Goal: Communication & Community: Answer question/provide support

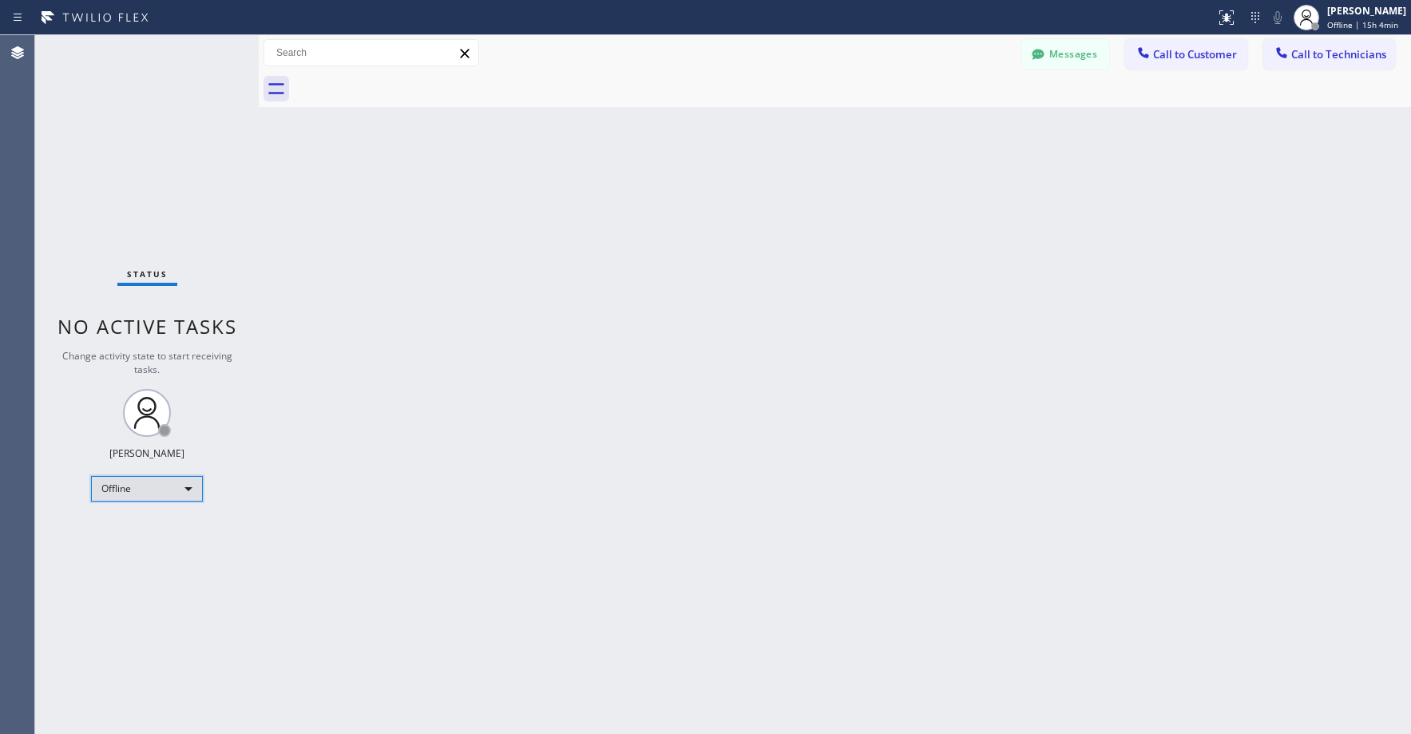
click at [126, 492] on div "Offline" at bounding box center [147, 489] width 112 height 26
click at [118, 553] on li "Unavailable" at bounding box center [146, 551] width 109 height 19
drag, startPoint x: 149, startPoint y: 159, endPoint x: 271, endPoint y: 0, distance: 200.5
click at [149, 159] on div "Status No active tasks Change activity state to start receiving tasks. Axel Men…" at bounding box center [147, 384] width 224 height 699
click at [109, 118] on div "Status No active tasks Change activity state to start receiving tasks. Axel Men…" at bounding box center [147, 384] width 224 height 699
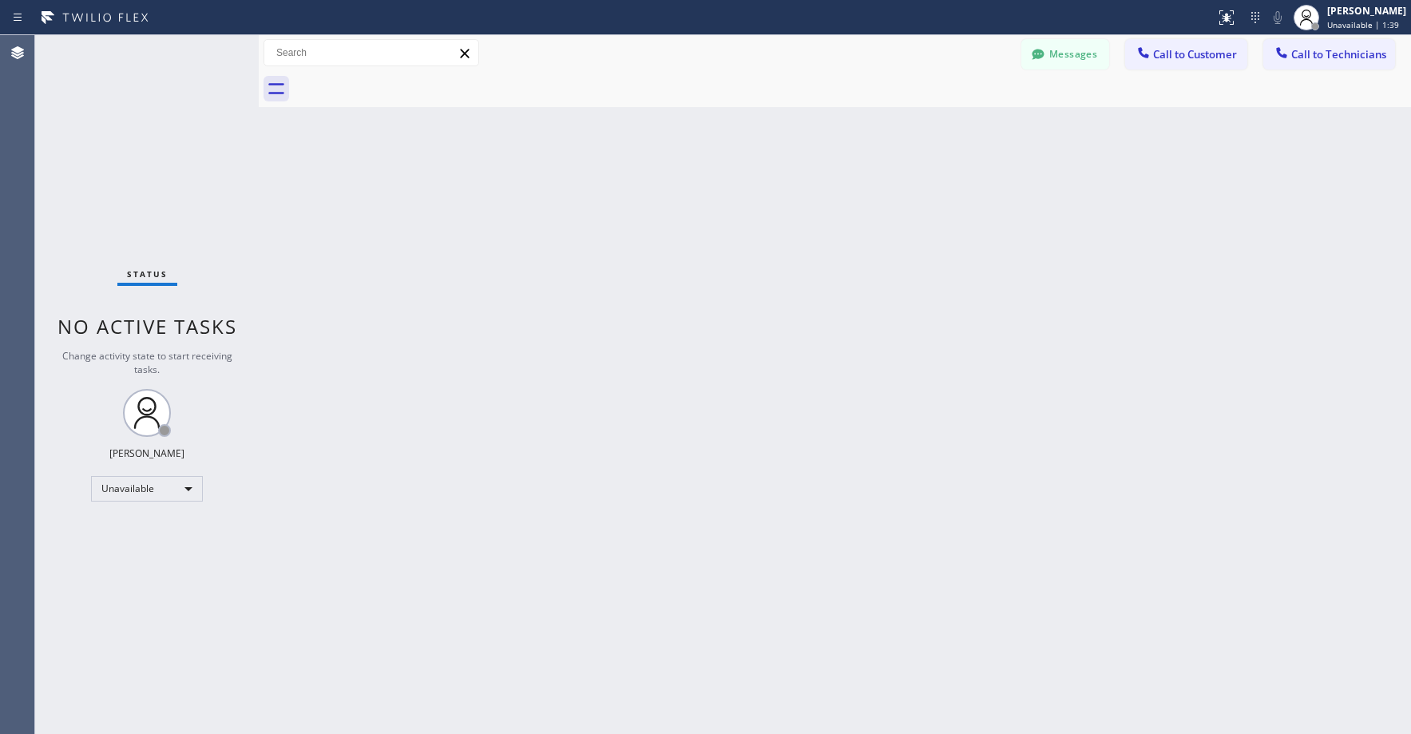
click at [124, 204] on div "Status No active tasks Change activity state to start receiving tasks. Axel Men…" at bounding box center [147, 384] width 224 height 699
drag, startPoint x: 134, startPoint y: 177, endPoint x: 144, endPoint y: 359, distance: 182.4
click at [134, 179] on div "Status No active tasks Change activity state to start receiving tasks. Axel Men…" at bounding box center [147, 384] width 224 height 699
drag, startPoint x: 185, startPoint y: 161, endPoint x: 184, endPoint y: 169, distance: 8.1
click at [185, 162] on div "Status No active tasks Change activity state to start receiving tasks. Axel Men…" at bounding box center [147, 384] width 224 height 699
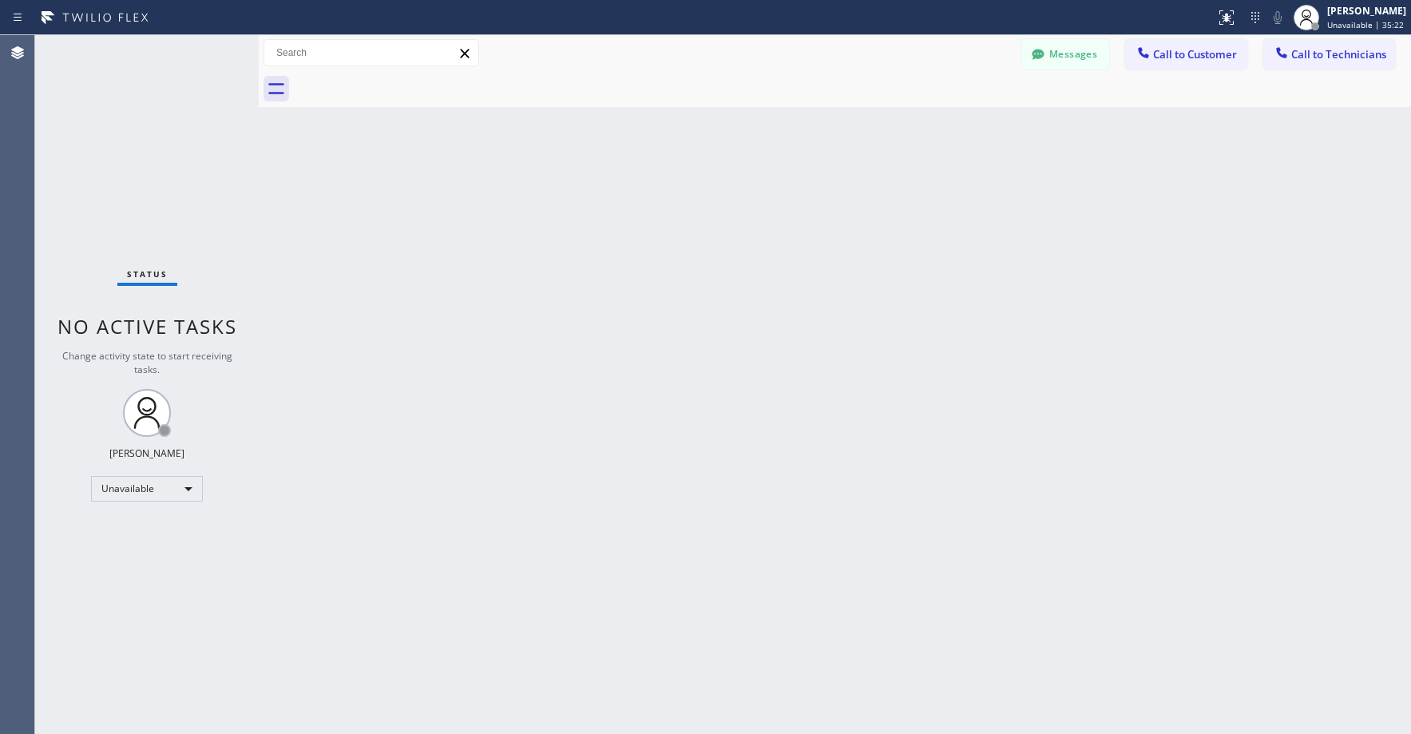
drag, startPoint x: 158, startPoint y: 165, endPoint x: 163, endPoint y: 257, distance: 92.0
click at [158, 166] on div "Status No active tasks Change activity state to start receiving tasks. Axel Men…" at bounding box center [147, 384] width 224 height 699
click at [125, 95] on div "Status No active tasks Change activity state to start receiving tasks. Axel Men…" at bounding box center [147, 384] width 224 height 699
drag, startPoint x: 120, startPoint y: 158, endPoint x: 130, endPoint y: 415, distance: 257.4
click at [120, 159] on div "Status No active tasks Change activity state to start receiving tasks. Axel Men…" at bounding box center [147, 384] width 224 height 699
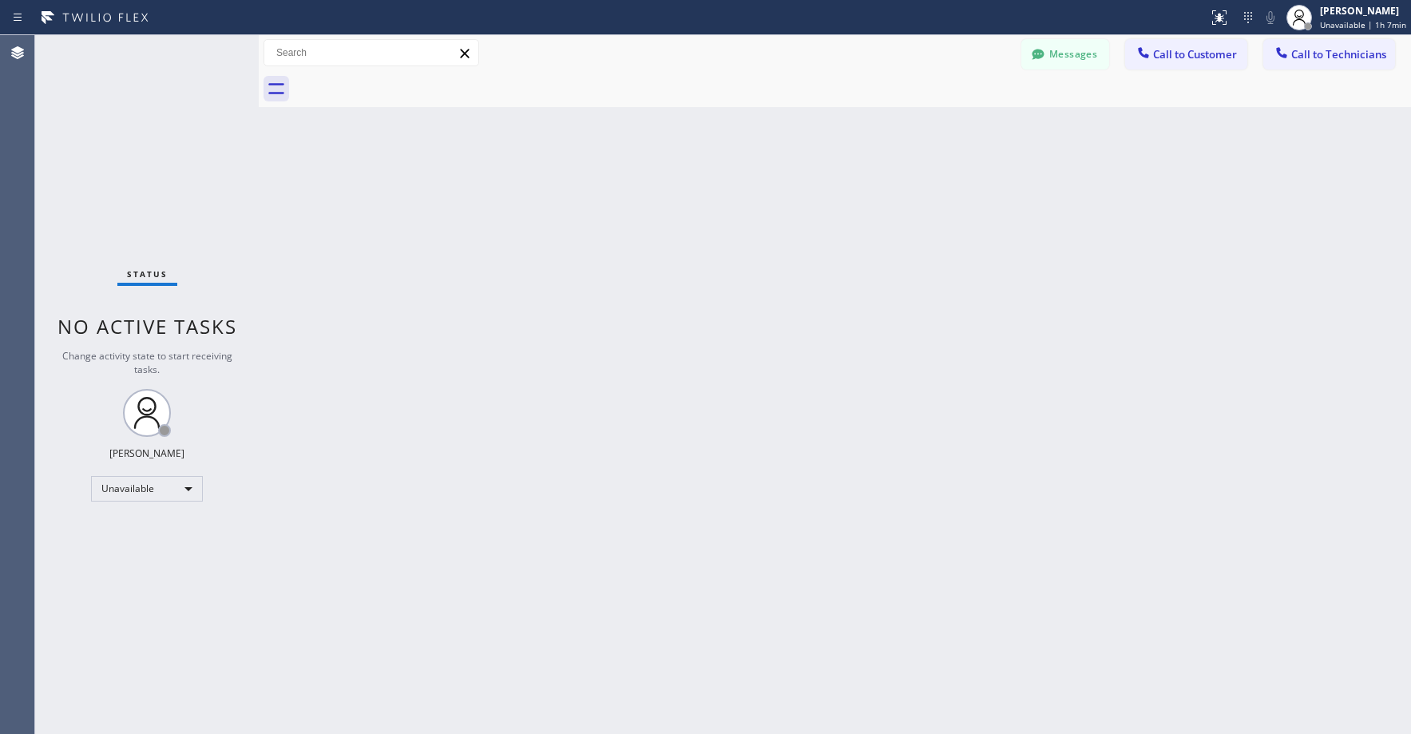
drag, startPoint x: 134, startPoint y: 163, endPoint x: 243, endPoint y: 34, distance: 169.0
click at [135, 163] on div "Status No active tasks Change activity state to start receiving tasks. Axel Men…" at bounding box center [147, 384] width 224 height 699
click at [97, 107] on div "Status No active tasks Change activity state to start receiving tasks. Axel Men…" at bounding box center [147, 384] width 224 height 699
drag, startPoint x: 112, startPoint y: 146, endPoint x: 116, endPoint y: 197, distance: 51.3
click at [112, 147] on div "Status No active tasks Change activity state to start receiving tasks. Axel Men…" at bounding box center [147, 384] width 224 height 699
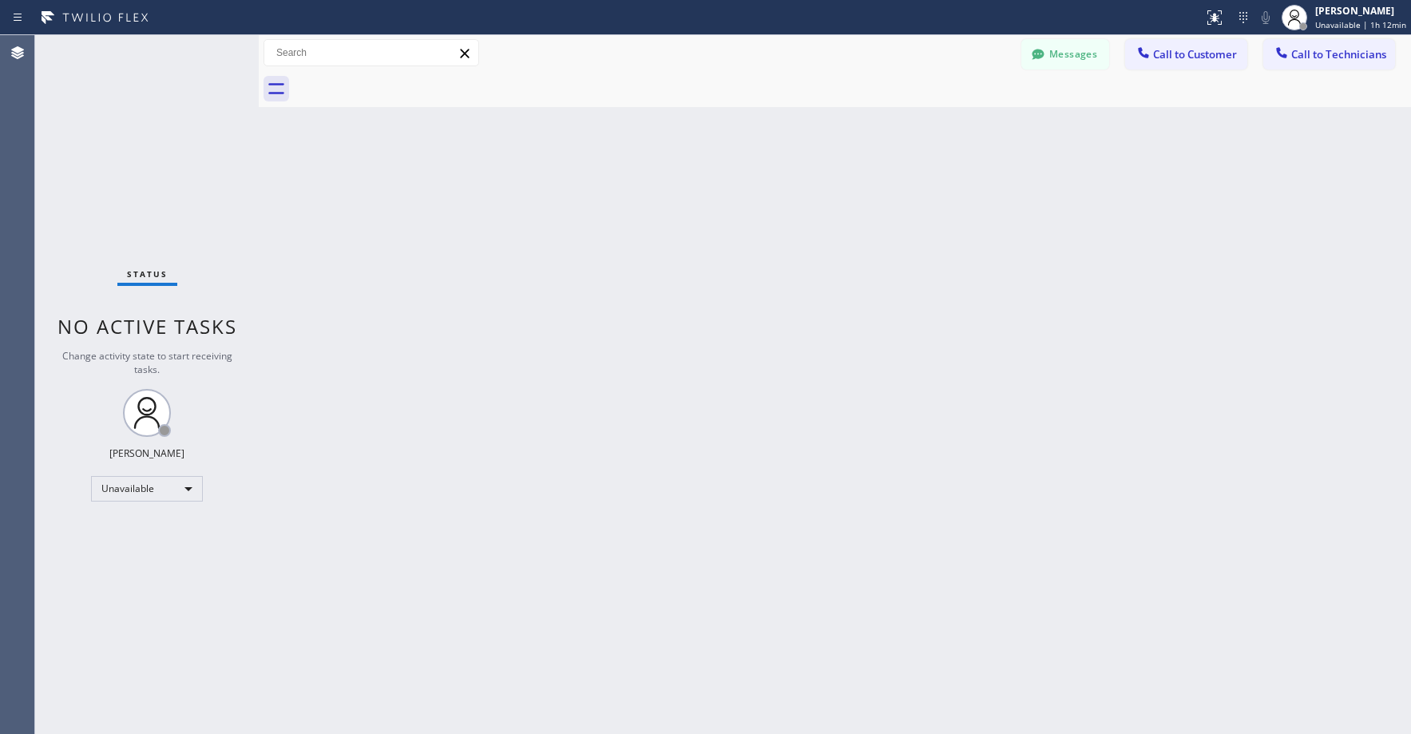
drag, startPoint x: 1053, startPoint y: 58, endPoint x: 556, endPoint y: 145, distance: 504.4
click at [1053, 58] on button "Messages" at bounding box center [1066, 54] width 88 height 30
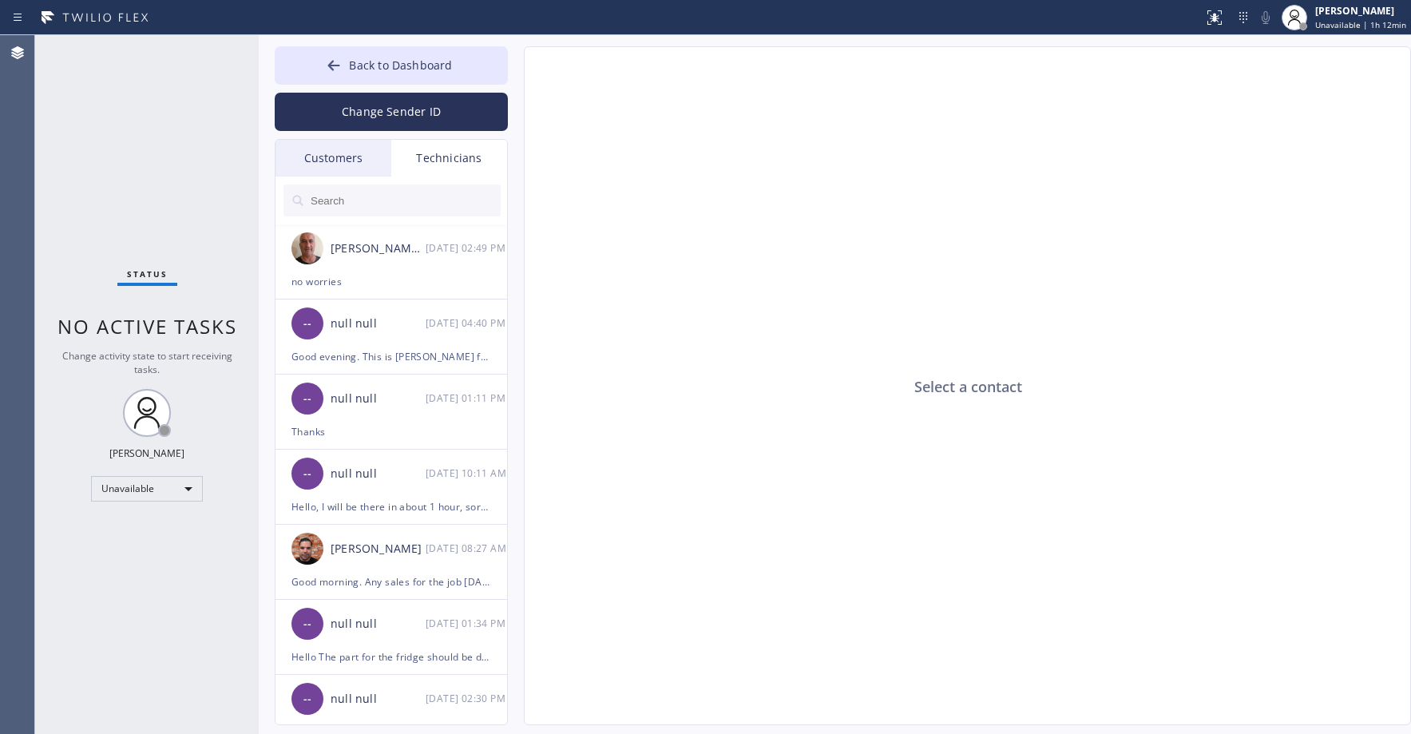
click at [355, 155] on div "Customers" at bounding box center [334, 158] width 116 height 37
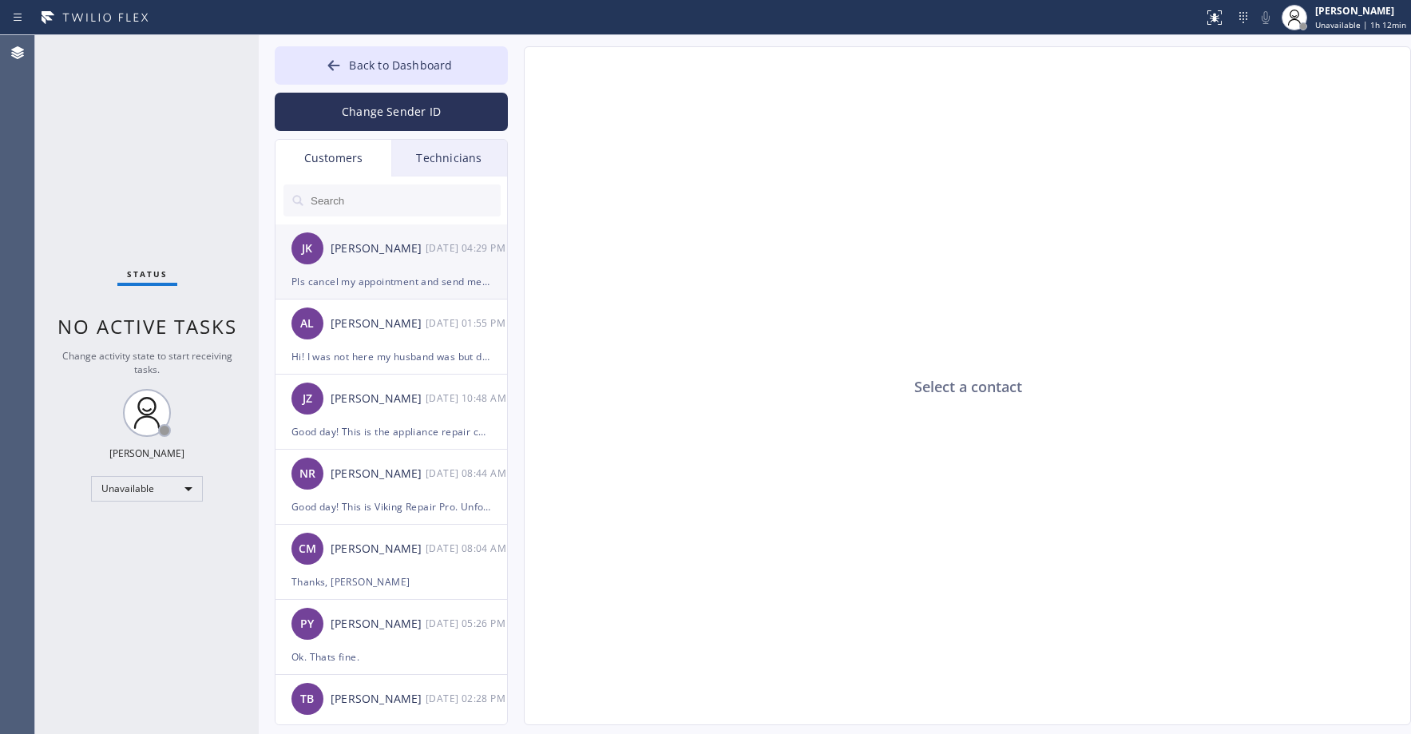
click at [381, 258] on div "JK Jae Kim 09/04 04:29 PM" at bounding box center [392, 248] width 233 height 48
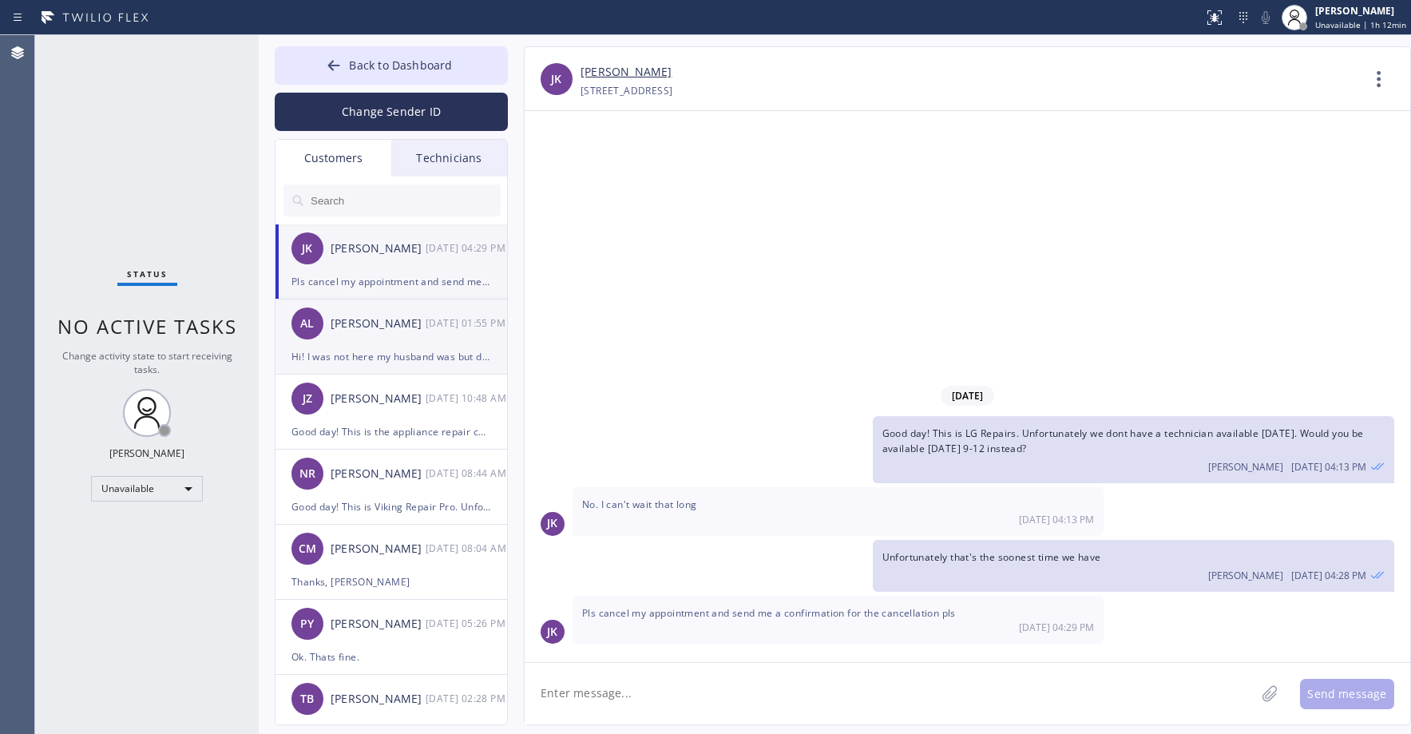
click at [390, 351] on div "Hi! I was not here my husband was but doesnt appear fixed. What was the problem?" at bounding box center [392, 356] width 200 height 18
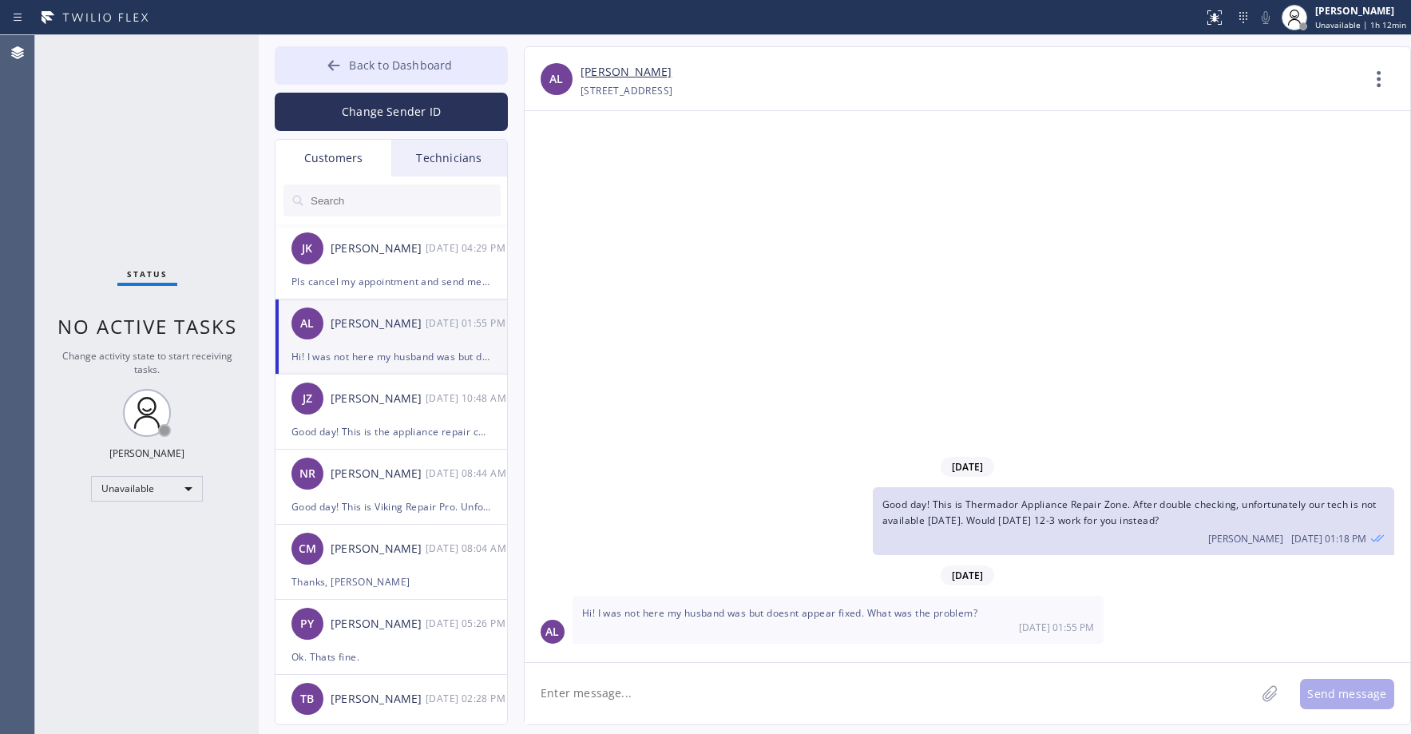
click at [379, 61] on span "Back to Dashboard" at bounding box center [400, 65] width 103 height 15
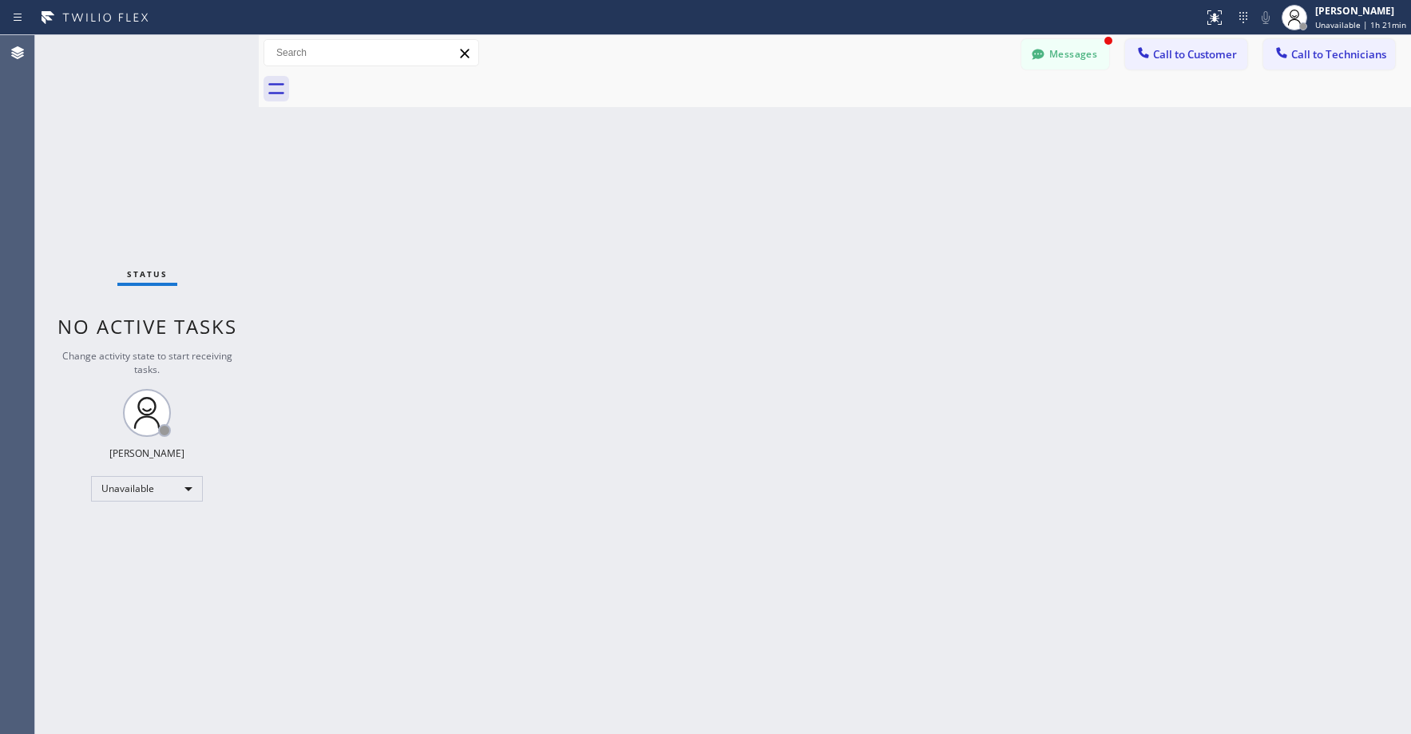
click at [181, 129] on div "Status No active tasks Change activity state to start receiving tasks. Axel Men…" at bounding box center [147, 384] width 224 height 699
click at [1072, 53] on button "Messages" at bounding box center [1066, 54] width 88 height 30
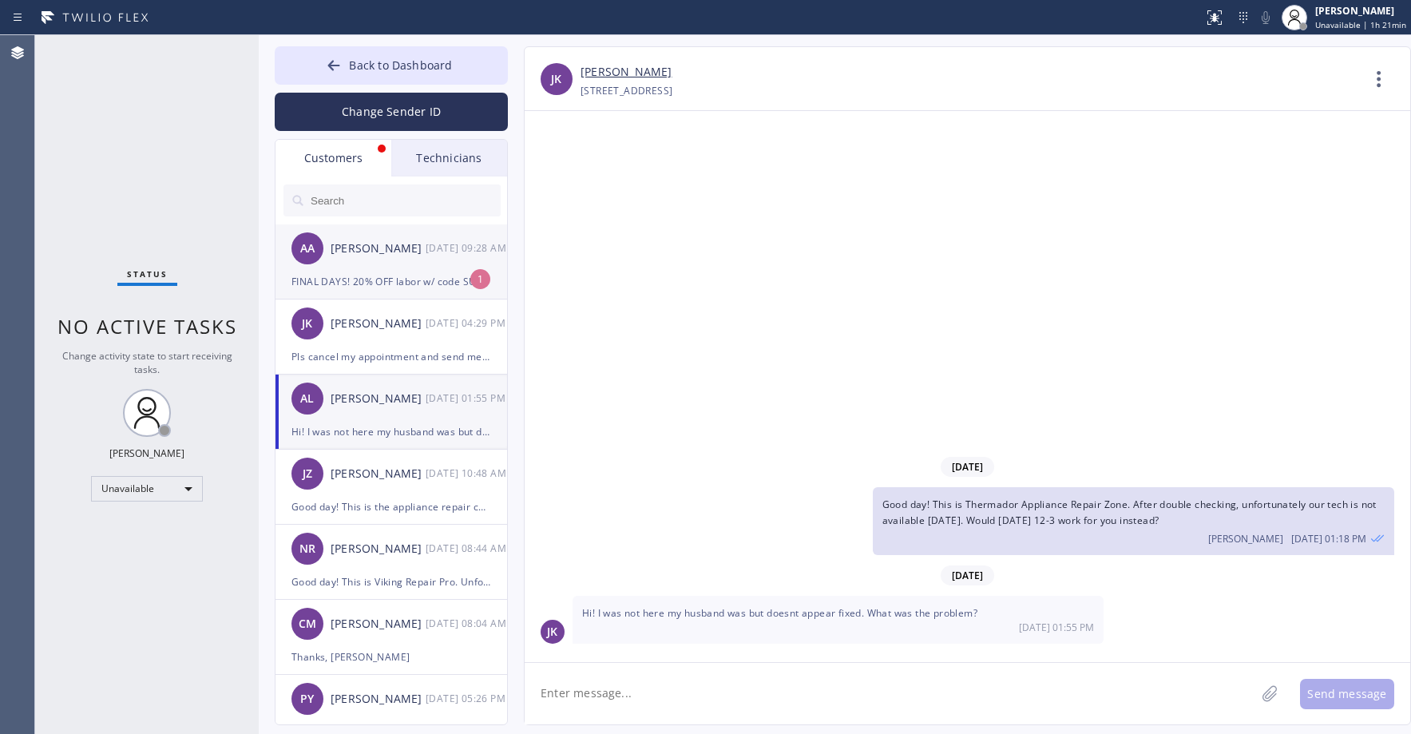
click at [391, 260] on div "AA Adam Arseneault 09/05 09:28 AM" at bounding box center [392, 248] width 233 height 48
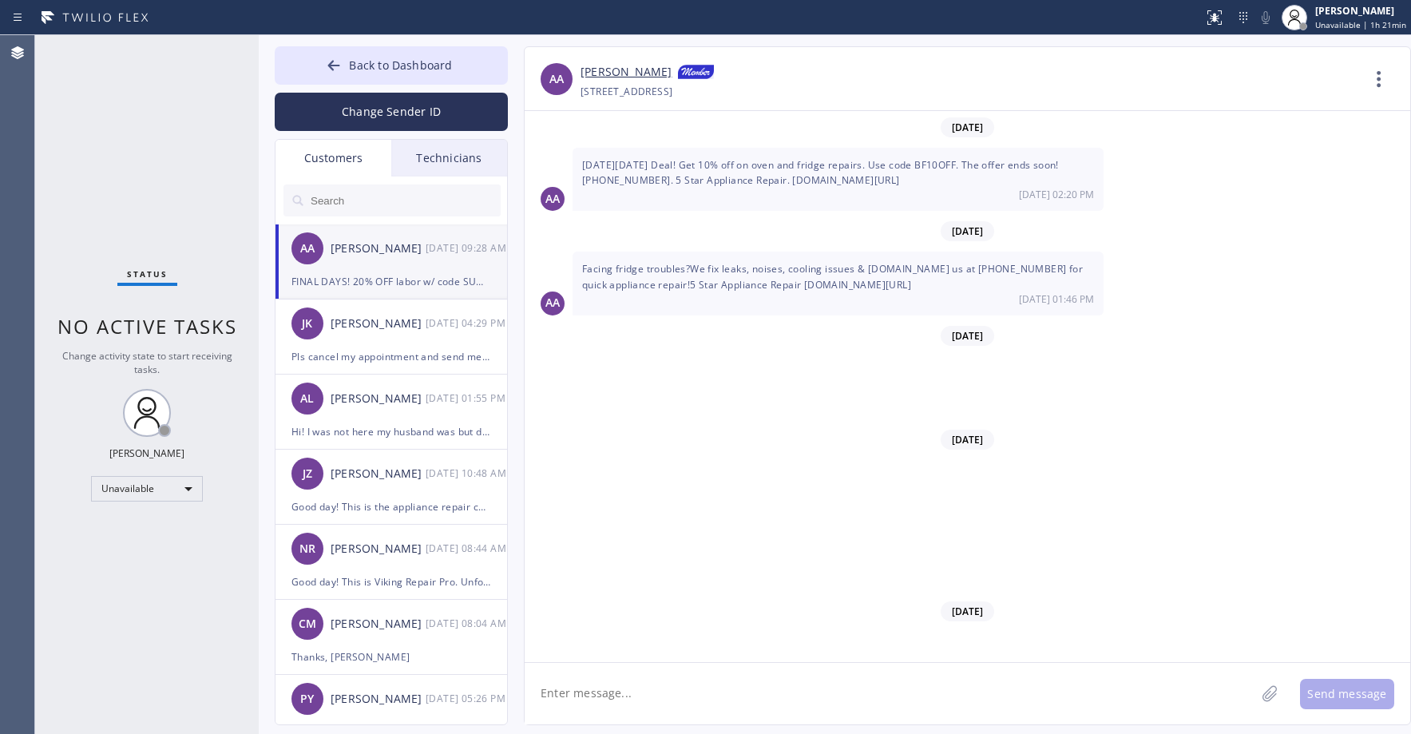
scroll to position [11795, 0]
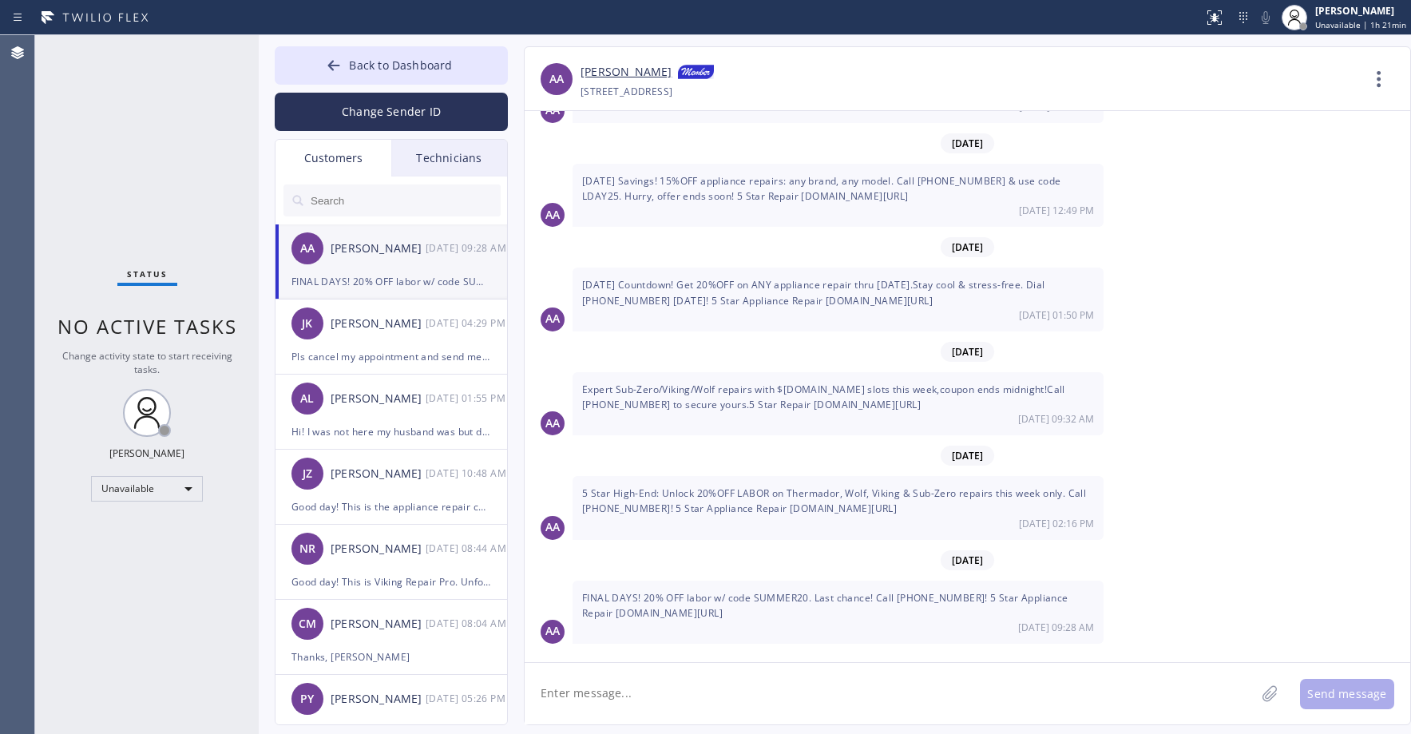
click at [366, 201] on input "text" at bounding box center [405, 201] width 192 height 32
paste input "FWV18L"
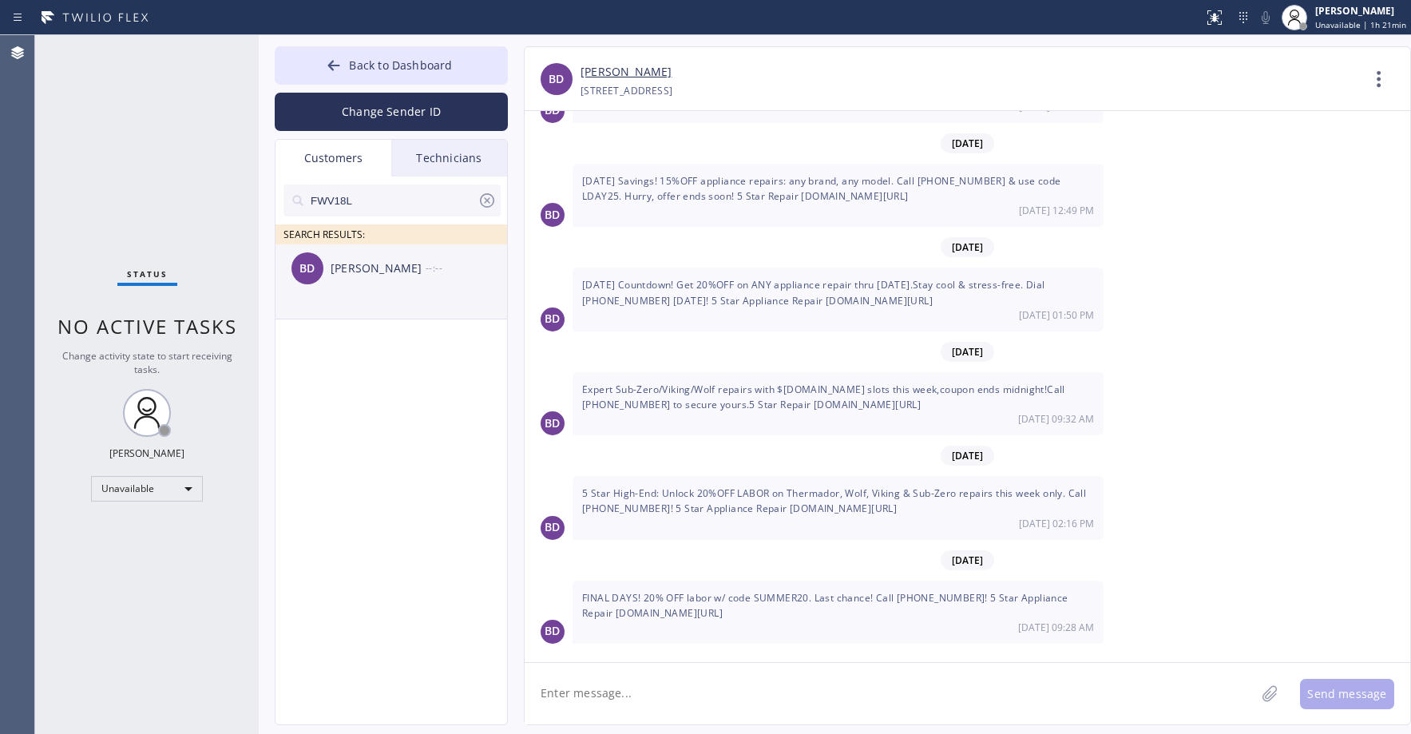
type input "FWV18L"
click at [394, 272] on div "Barbara Delinsky" at bounding box center [378, 269] width 95 height 18
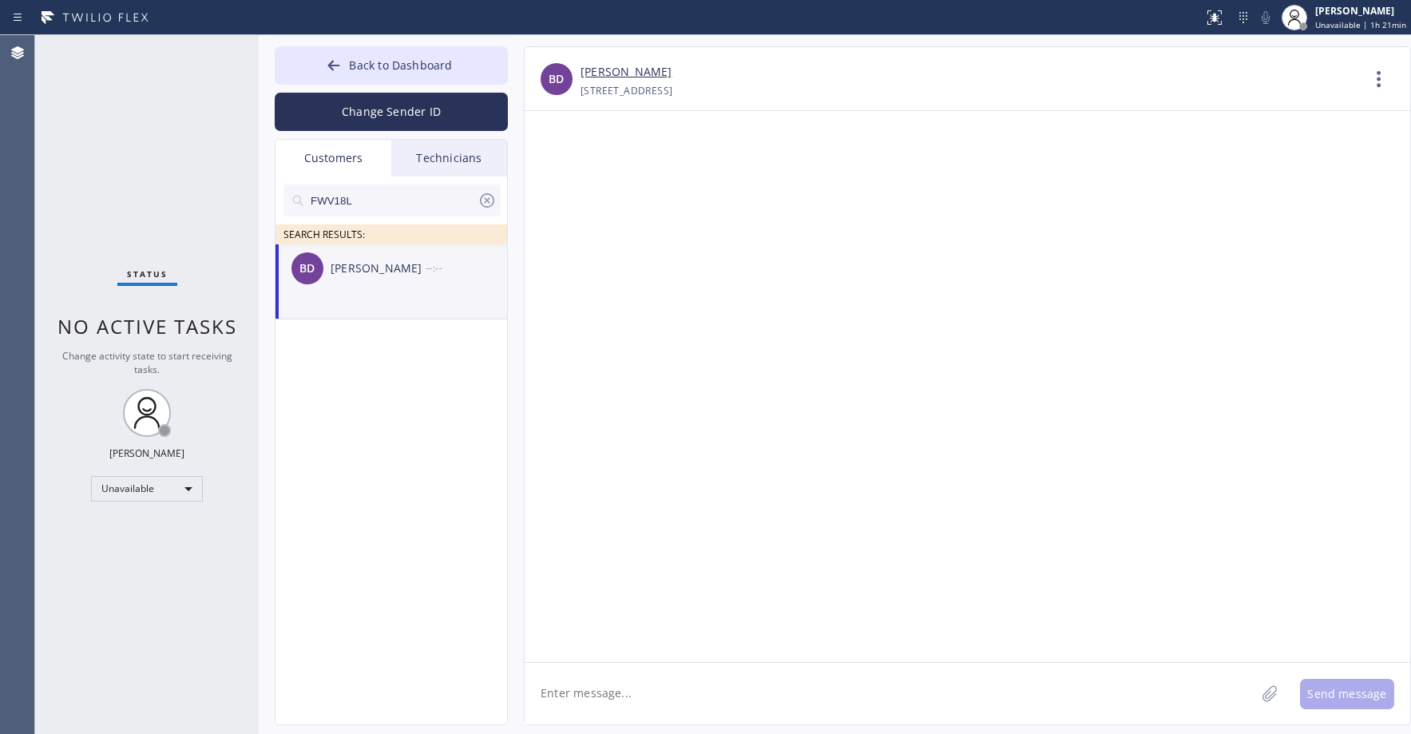
scroll to position [0, 0]
click at [432, 275] on div "--:--" at bounding box center [467, 268] width 83 height 18
click at [96, 88] on div "Status No active tasks Change activity state to start receiving tasks. Axel Men…" at bounding box center [147, 384] width 224 height 699
click at [120, 101] on div "Status No active tasks Change activity state to start receiving tasks. Axel Men…" at bounding box center [147, 384] width 224 height 699
click at [391, 287] on div "BD Barbara Delinsky --:--" at bounding box center [392, 268] width 233 height 48
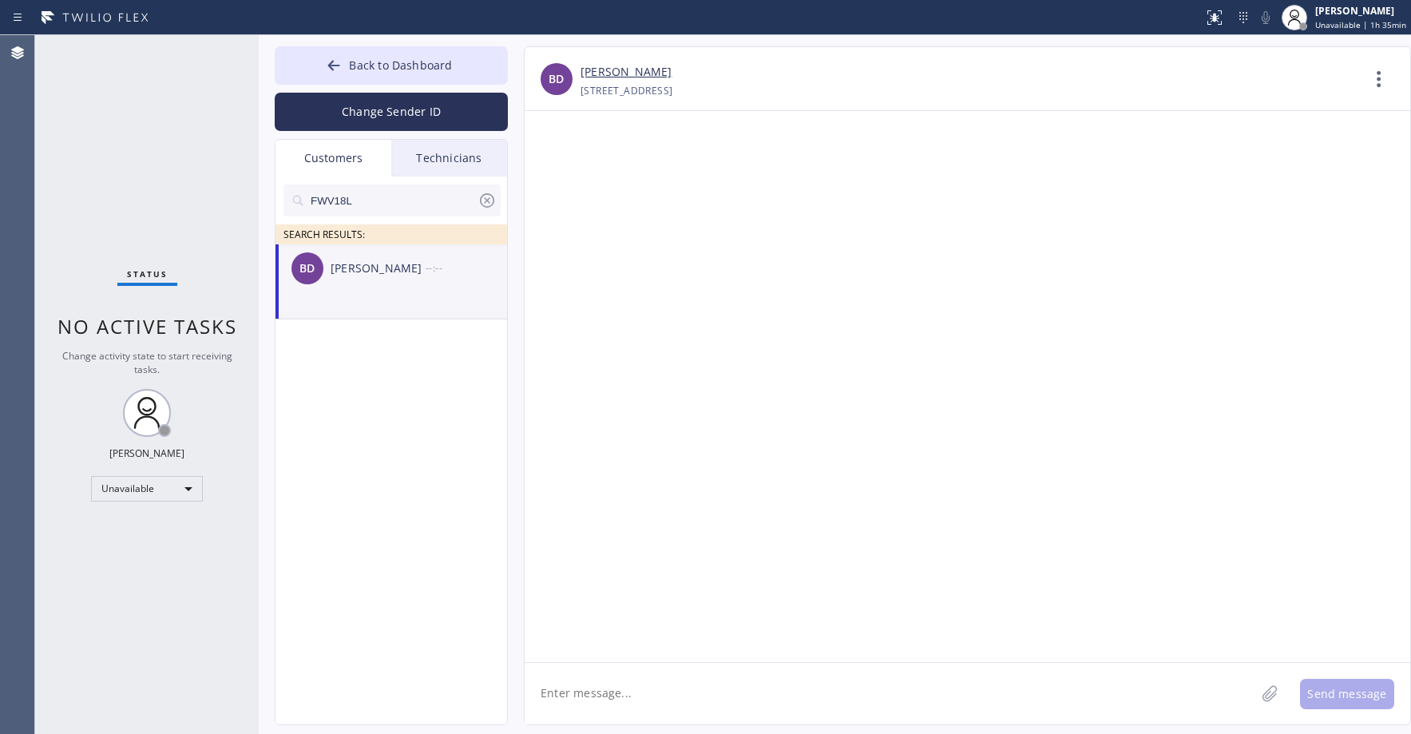
click at [608, 697] on textarea at bounding box center [890, 694] width 731 height 62
paste textarea "Thermador Repair Group Menlo Park"
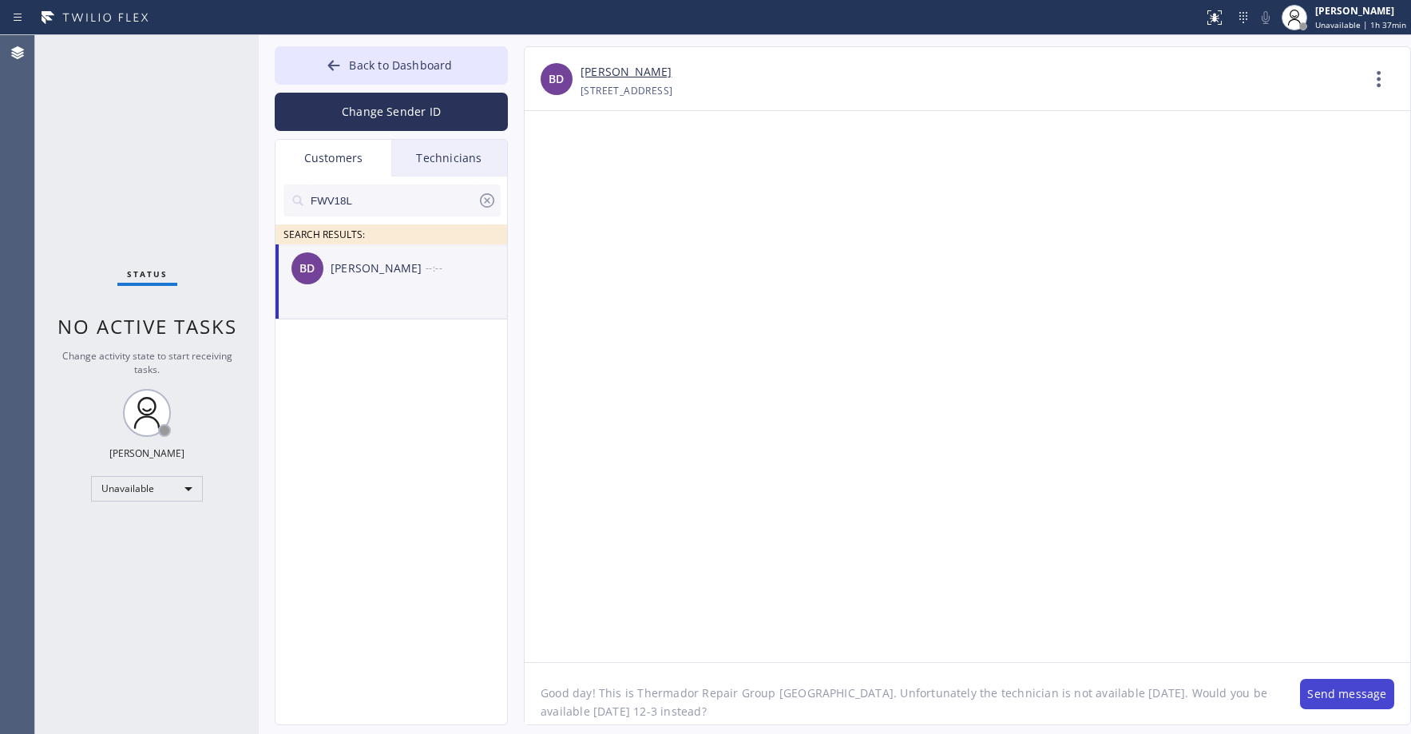
type textarea "Good day! This is Thermador Repair Group Menlo Park. Unfortunately the technici…"
click at [1353, 696] on button "Send message" at bounding box center [1347, 694] width 94 height 30
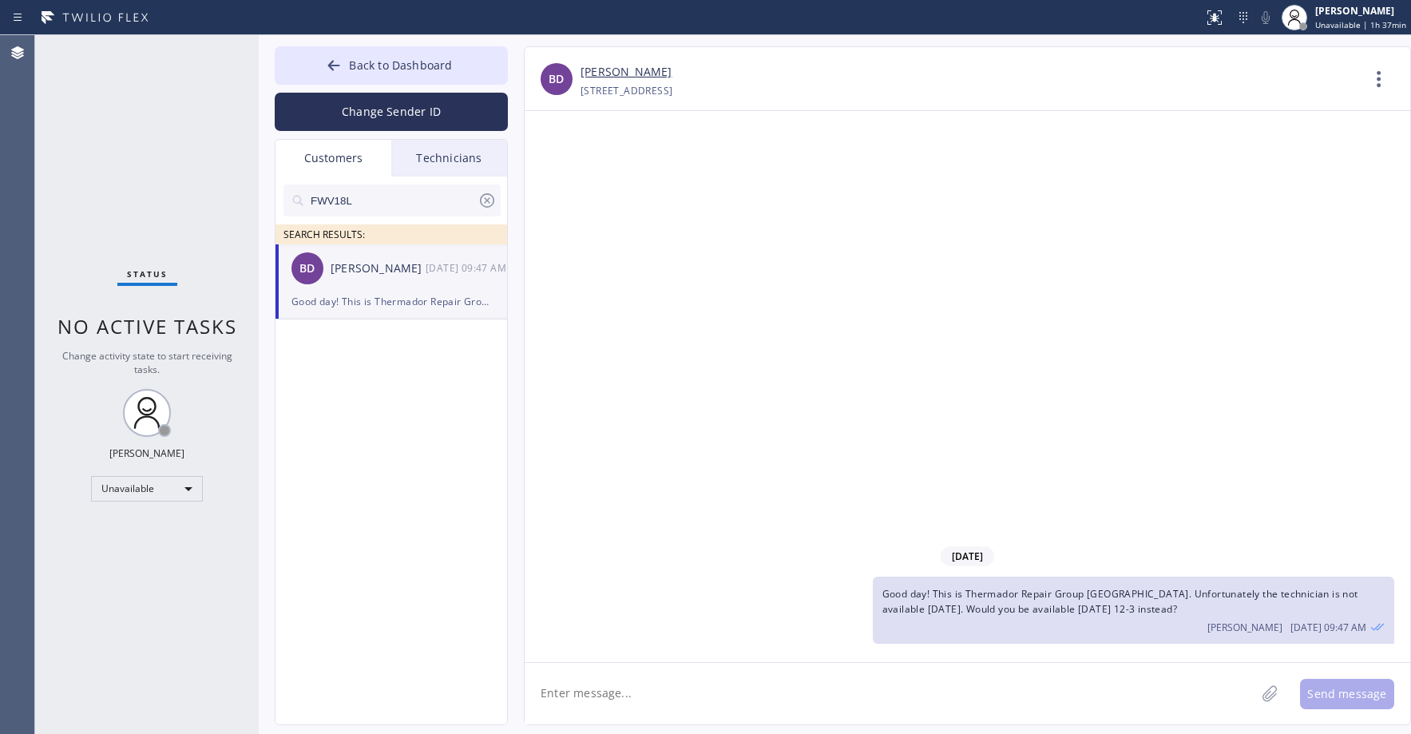
click at [609, 84] on div "174 Mira St Foster City, 94404 CA" at bounding box center [627, 90] width 92 height 18
click at [612, 77] on link "Barbara Delinsky" at bounding box center [626, 72] width 91 height 18
click at [125, 122] on div "Status No active tasks Change activity state to start receiving tasks. Axel Men…" at bounding box center [147, 384] width 224 height 699
drag, startPoint x: 146, startPoint y: 141, endPoint x: 481, endPoint y: 159, distance: 335.2
click at [149, 143] on div "Status No active tasks Change activity state to start receiving tasks. Axel Men…" at bounding box center [147, 384] width 224 height 699
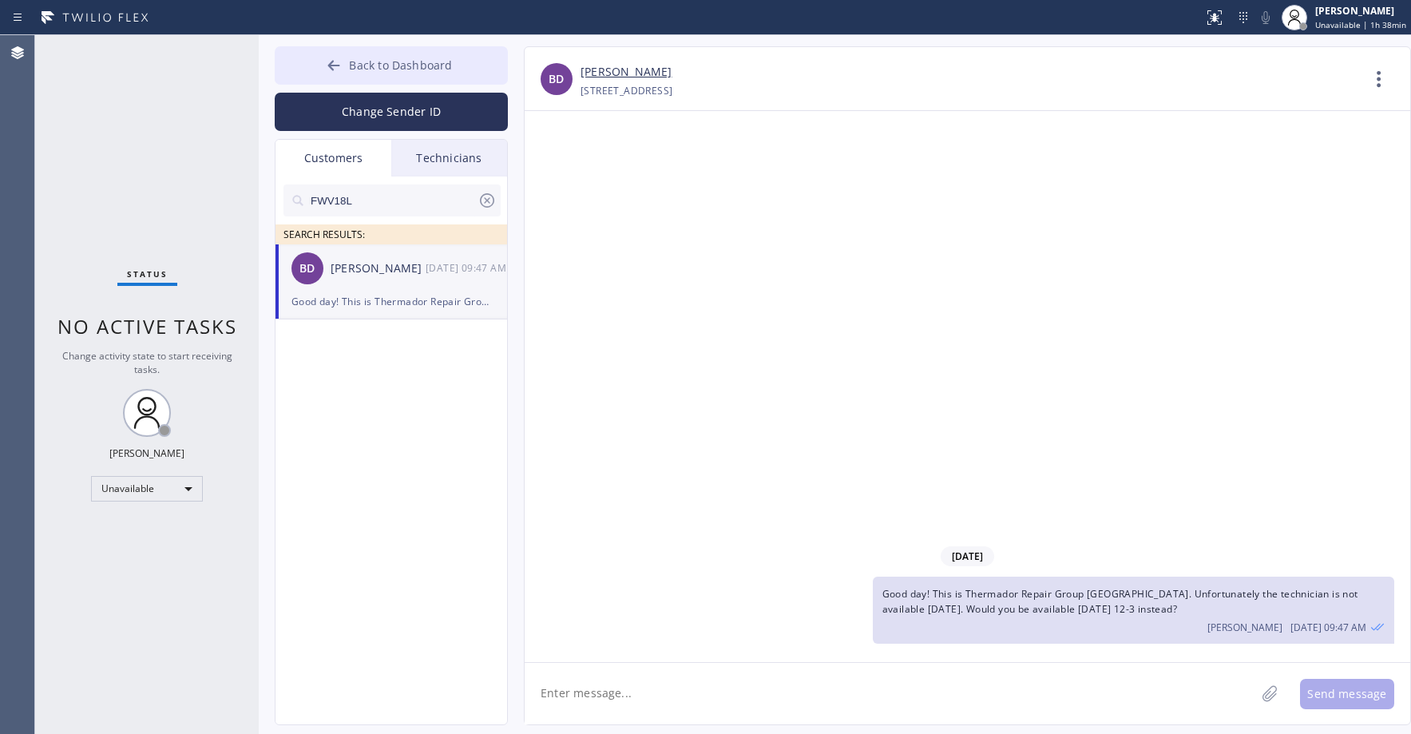
click at [404, 54] on button "Back to Dashboard" at bounding box center [391, 65] width 233 height 38
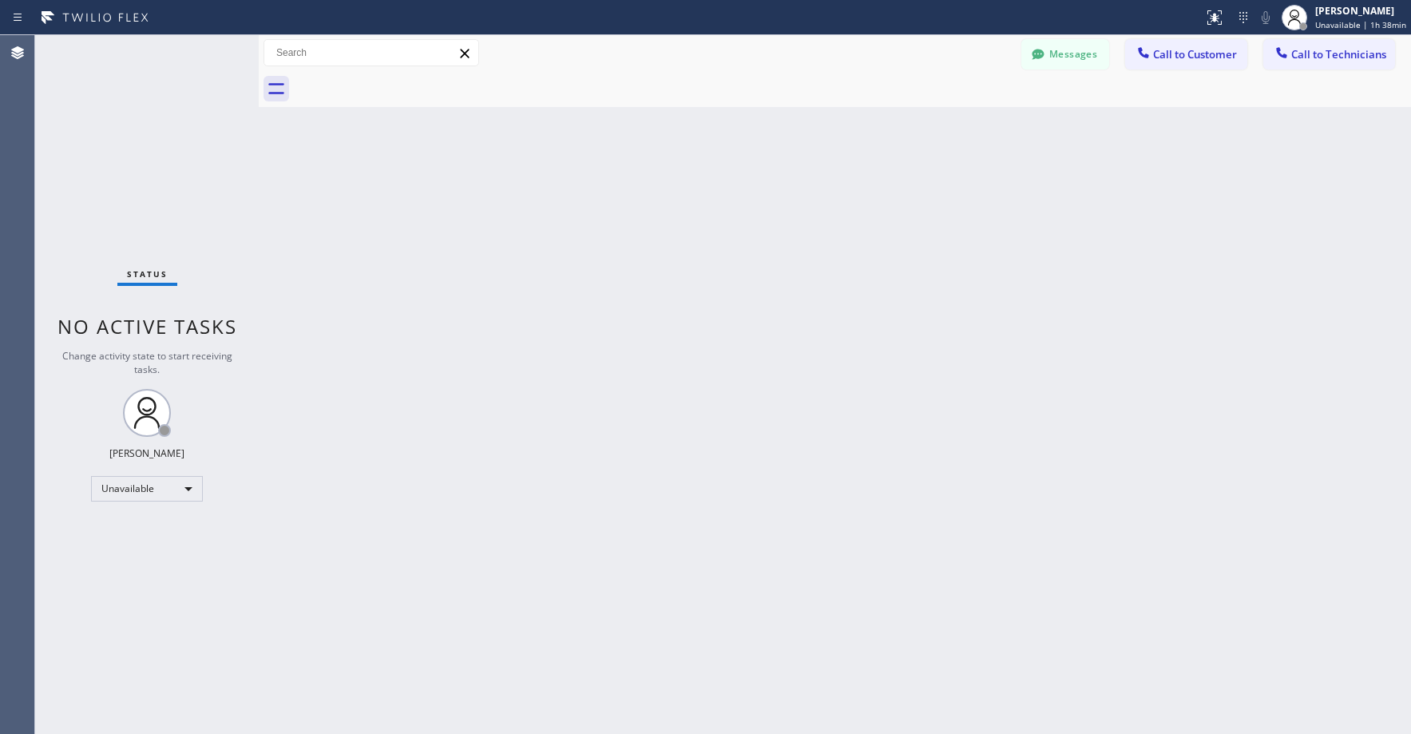
click at [1080, 52] on button "Messages" at bounding box center [1066, 54] width 88 height 30
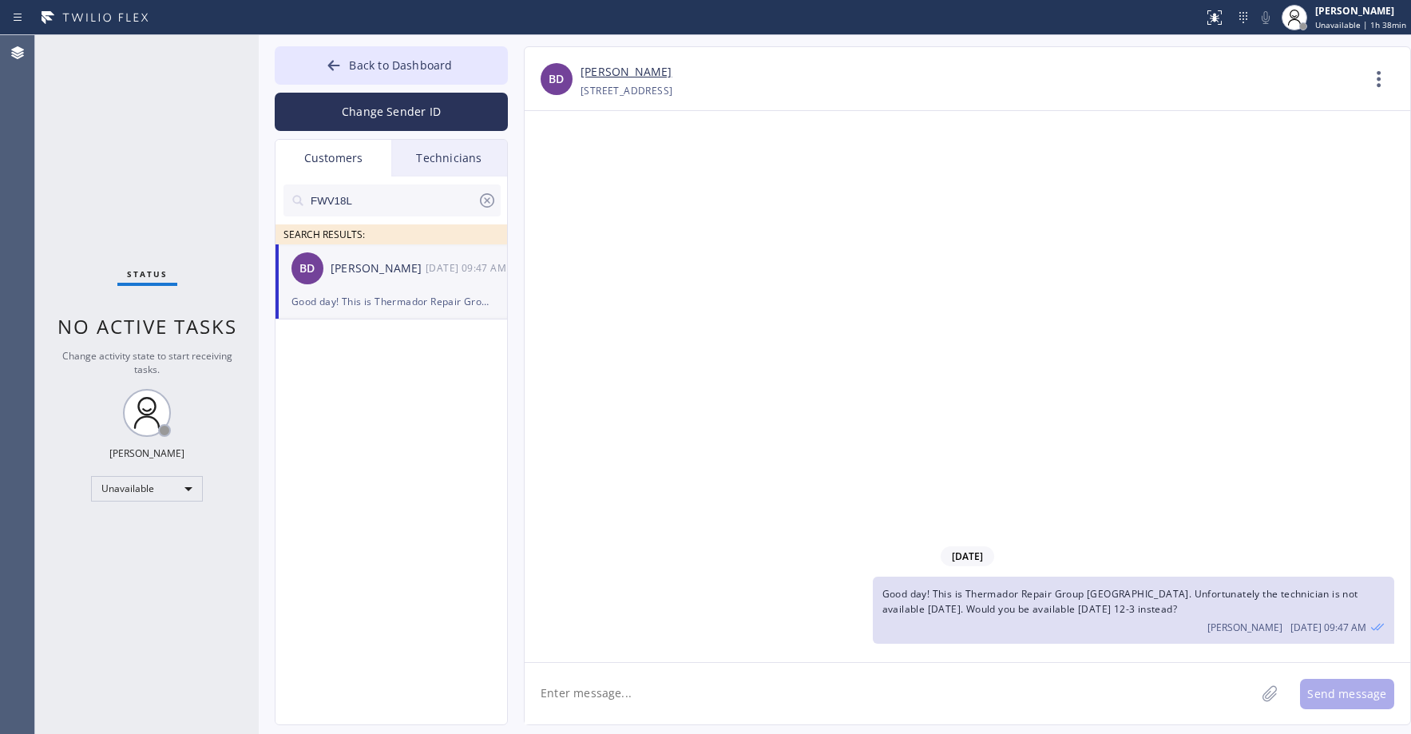
drag, startPoint x: 486, startPoint y: 203, endPoint x: 391, endPoint y: 244, distance: 103.7
click at [486, 203] on icon at bounding box center [487, 200] width 19 height 19
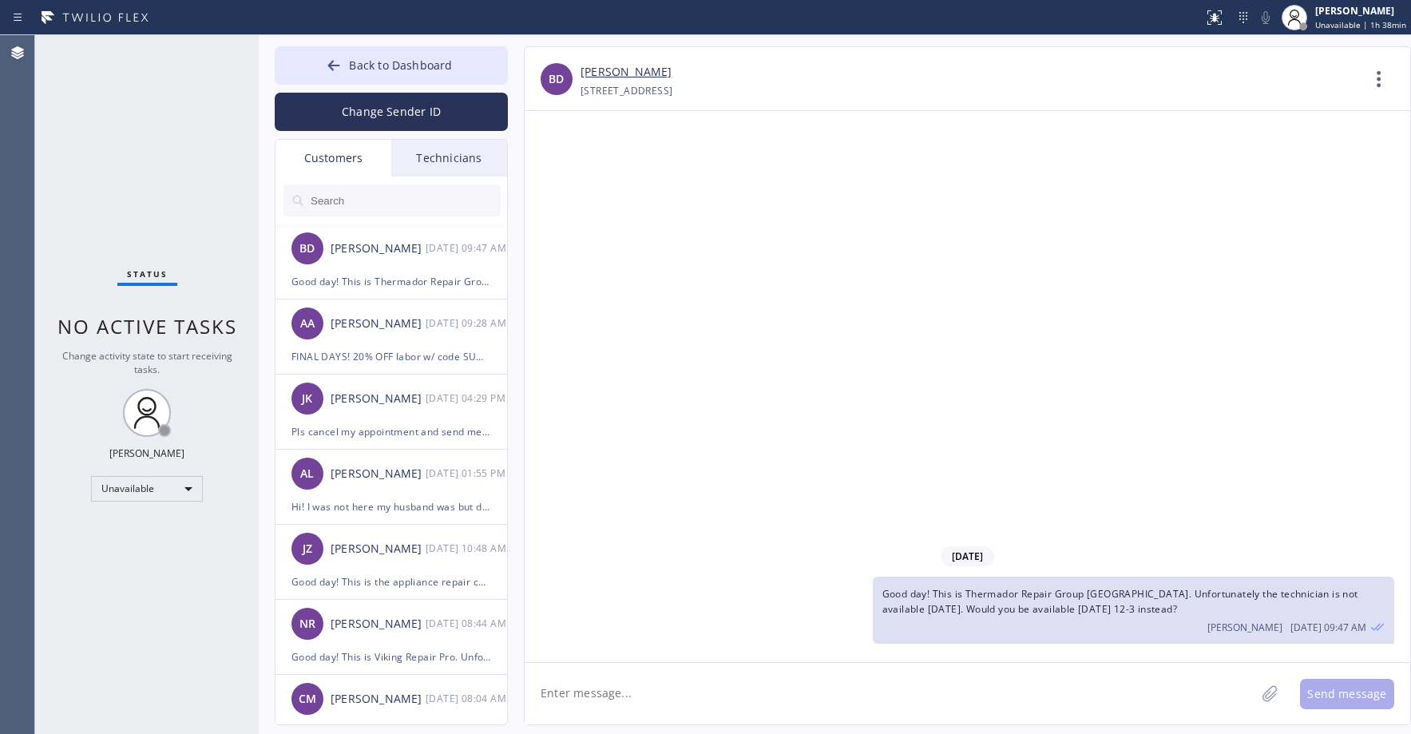
click at [352, 195] on input "text" at bounding box center [405, 201] width 192 height 32
paste input "JNFIBI"
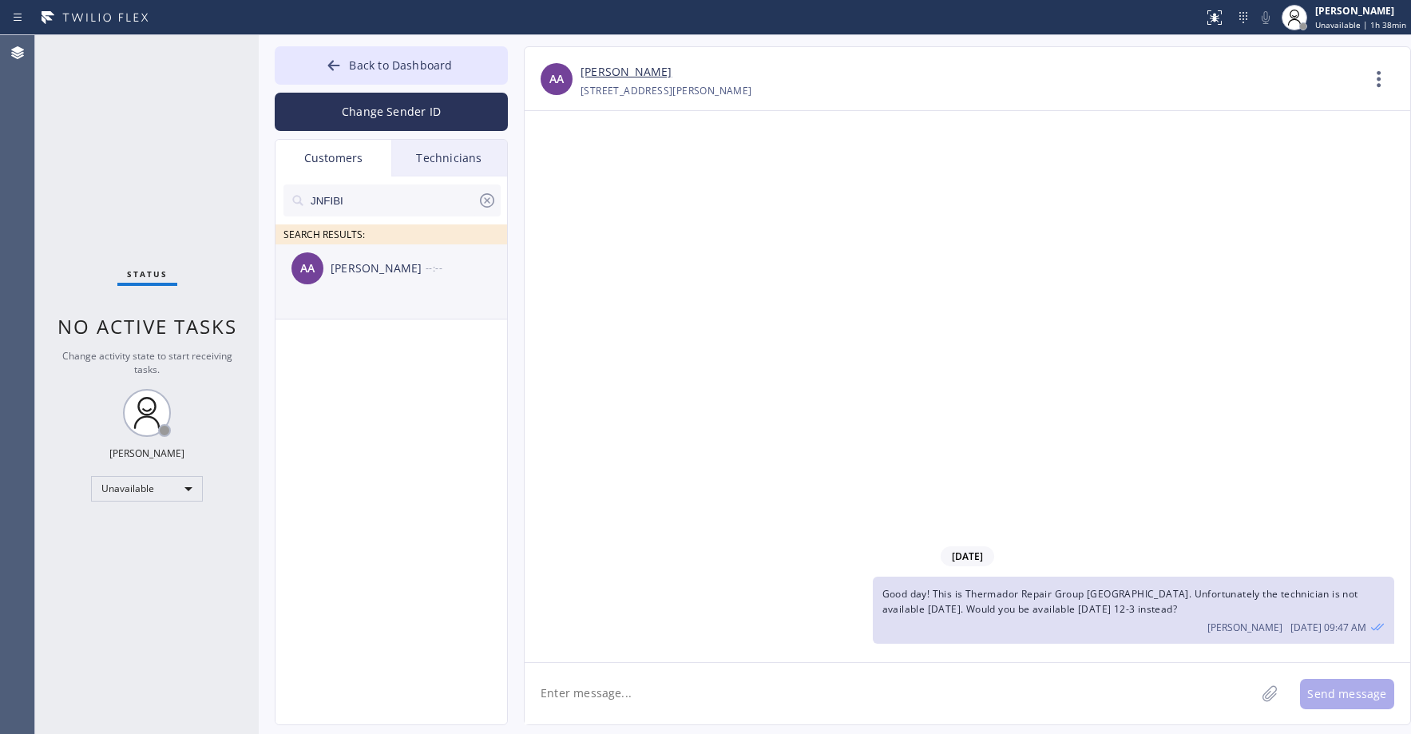
type input "JNFIBI"
click at [395, 304] on li "AA Amber Alexandru --:--" at bounding box center [392, 281] width 233 height 75
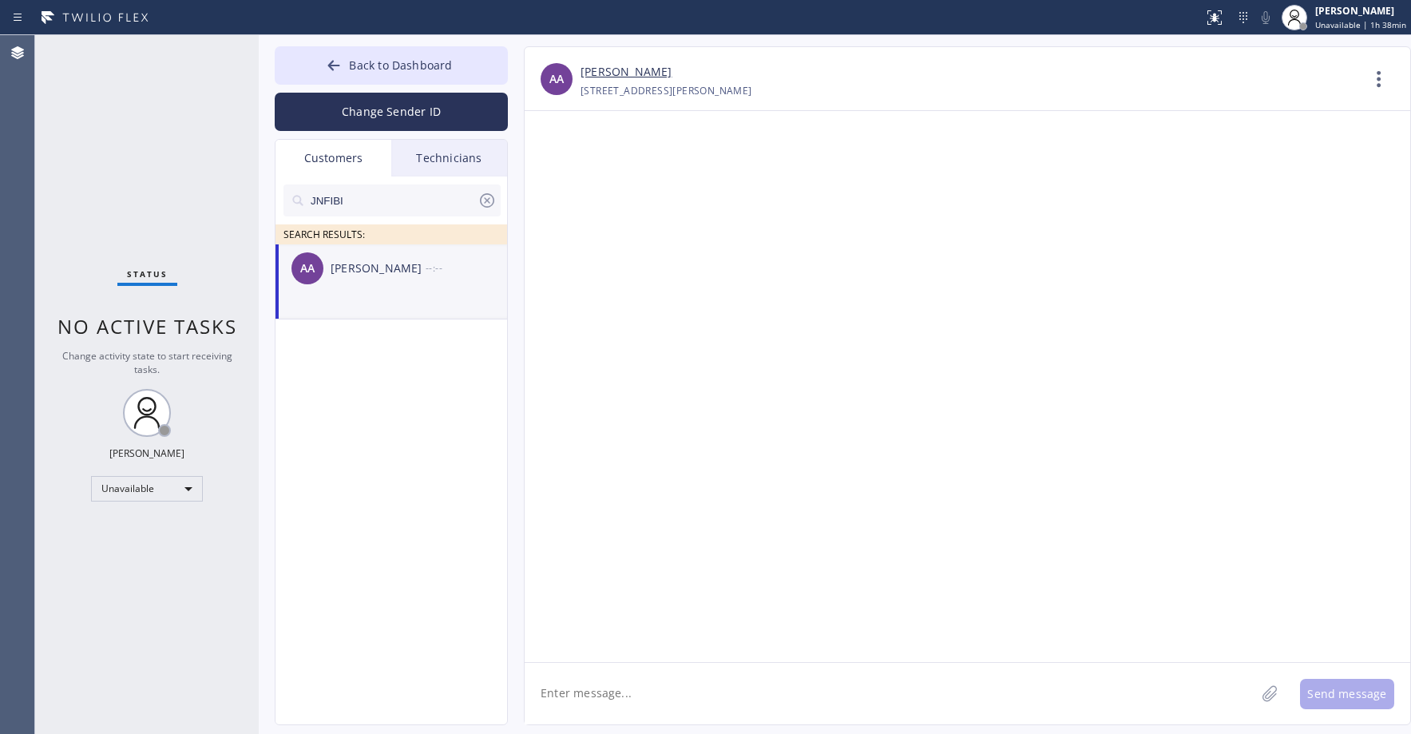
click at [603, 698] on textarea at bounding box center [890, 694] width 731 height 62
paste textarea "JNFIBI"
paste textarea "5 Star Appliance Repair"
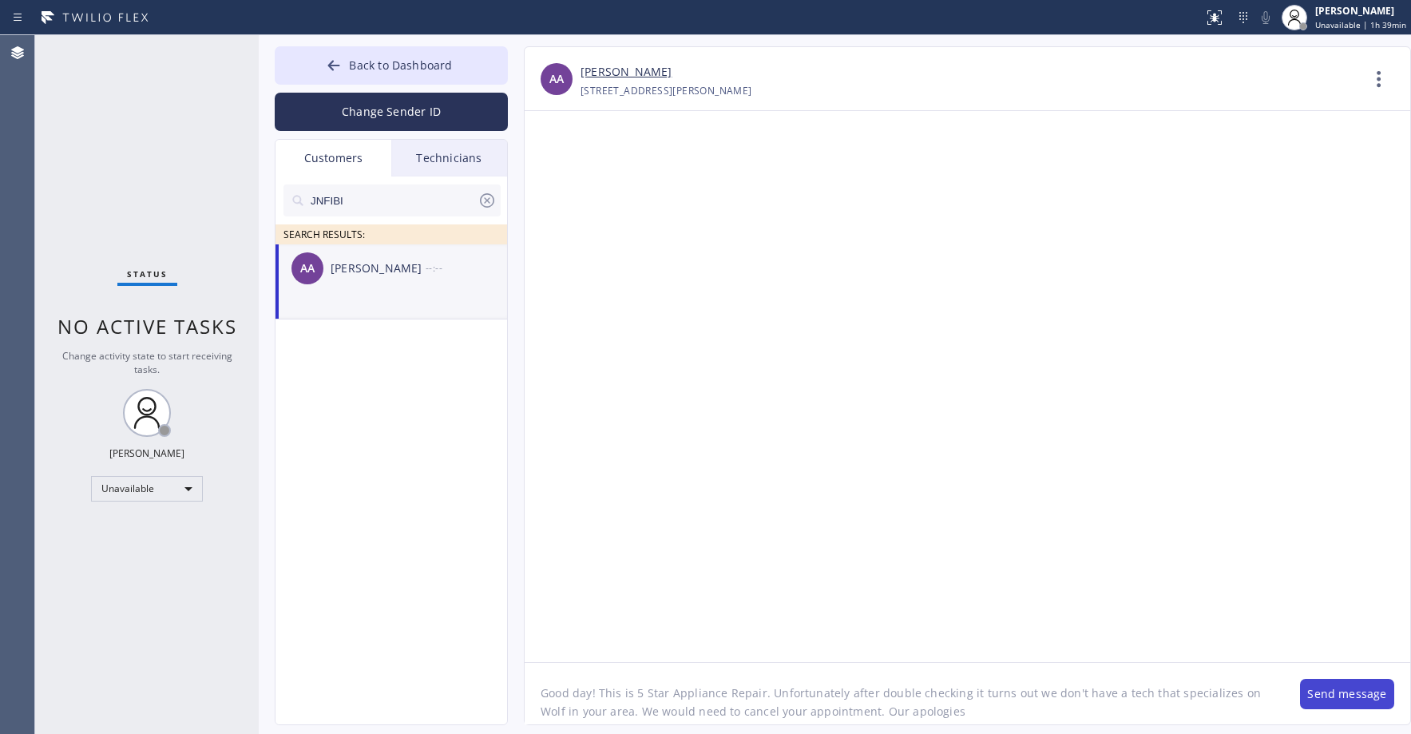
type textarea "Good day! This is 5 Star Appliance Repair. Unfortunately after double checking …"
click at [1335, 698] on button "Send message" at bounding box center [1347, 694] width 94 height 30
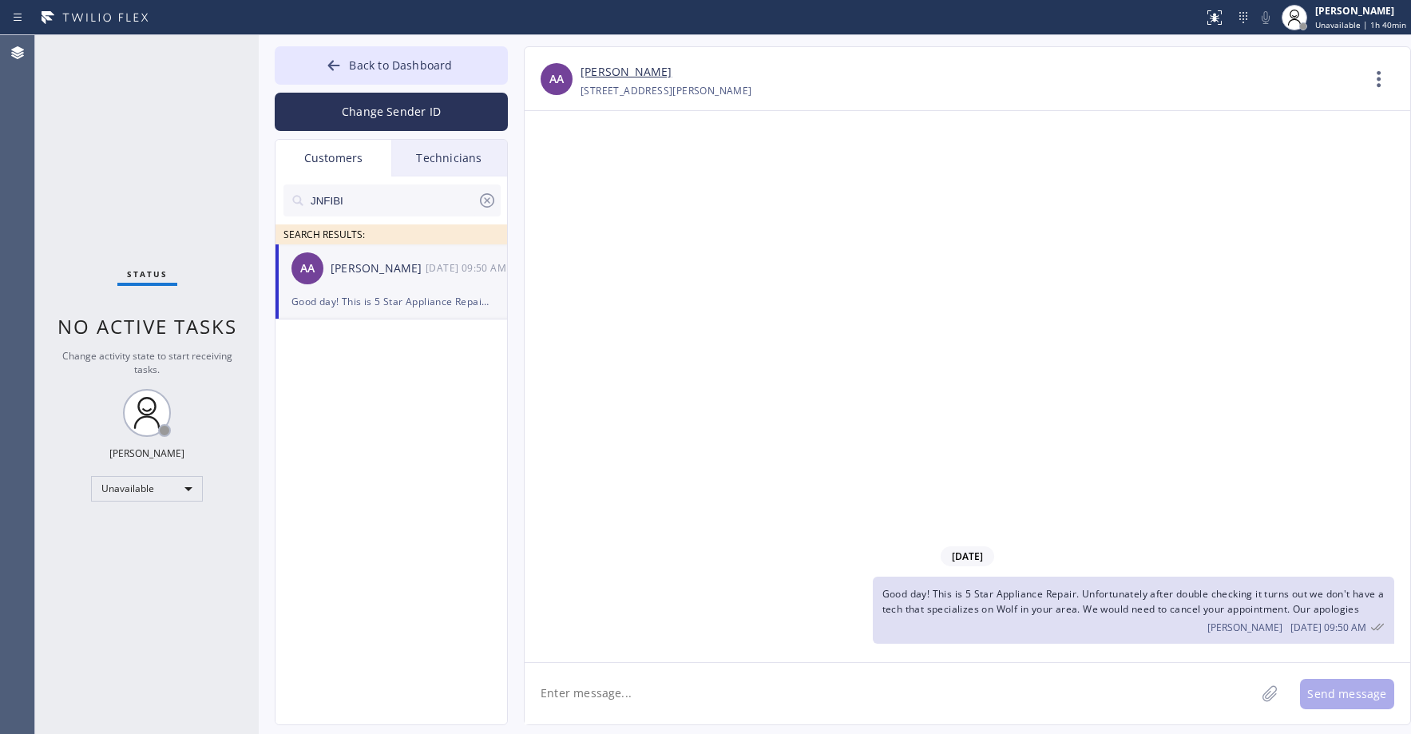
click at [1375, 626] on icon at bounding box center [1378, 627] width 14 height 14
click at [484, 202] on icon at bounding box center [487, 200] width 19 height 19
click at [382, 69] on span "Back to Dashboard" at bounding box center [400, 65] width 103 height 15
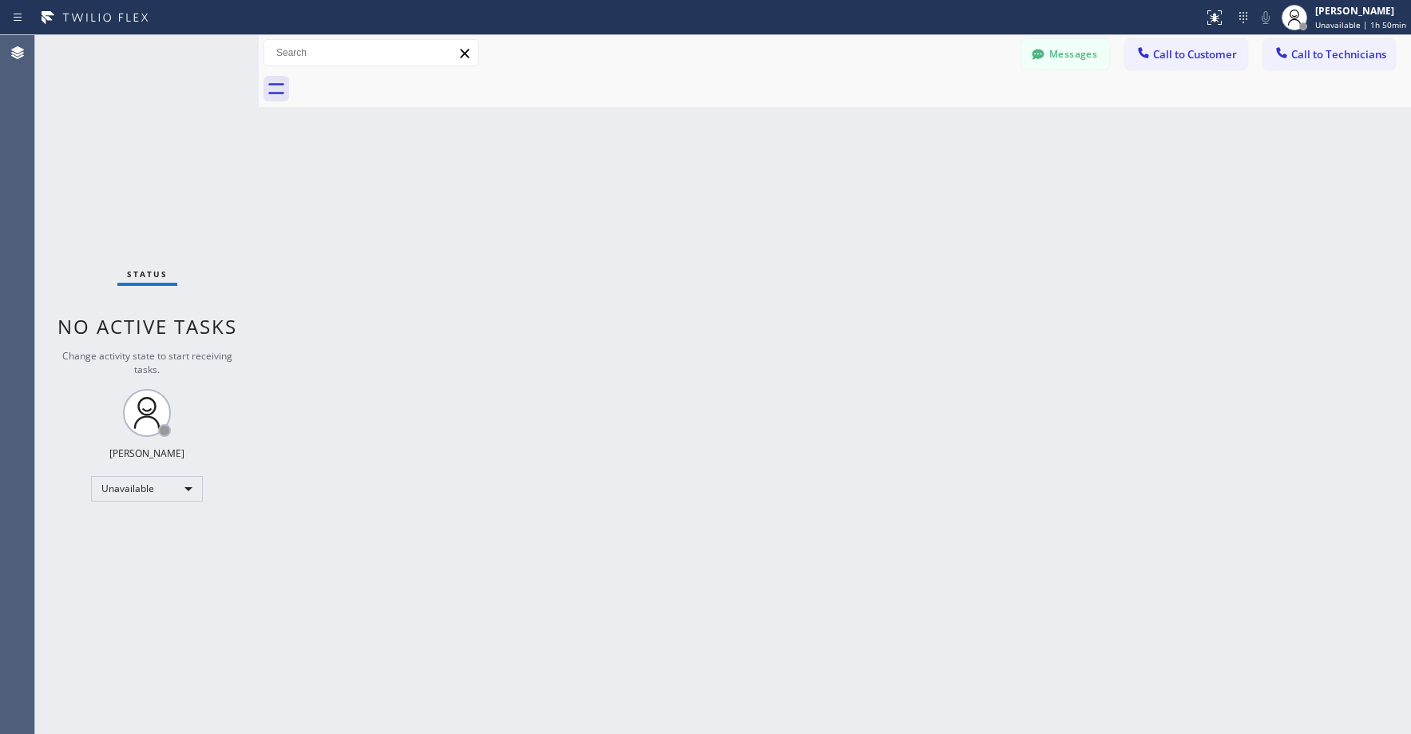
drag, startPoint x: 125, startPoint y: 110, endPoint x: 142, endPoint y: 394, distance: 284.1
click at [125, 118] on div "Status No active tasks Change activity state to start receiving tasks. Axel Men…" at bounding box center [147, 384] width 224 height 699
click at [145, 491] on div "Unavailable" at bounding box center [147, 489] width 112 height 26
click at [133, 566] on li "Break" at bounding box center [146, 571] width 109 height 19
click at [179, 168] on div "Status No active tasks Change activity state to start receiving tasks. Axel Men…" at bounding box center [147, 384] width 224 height 699
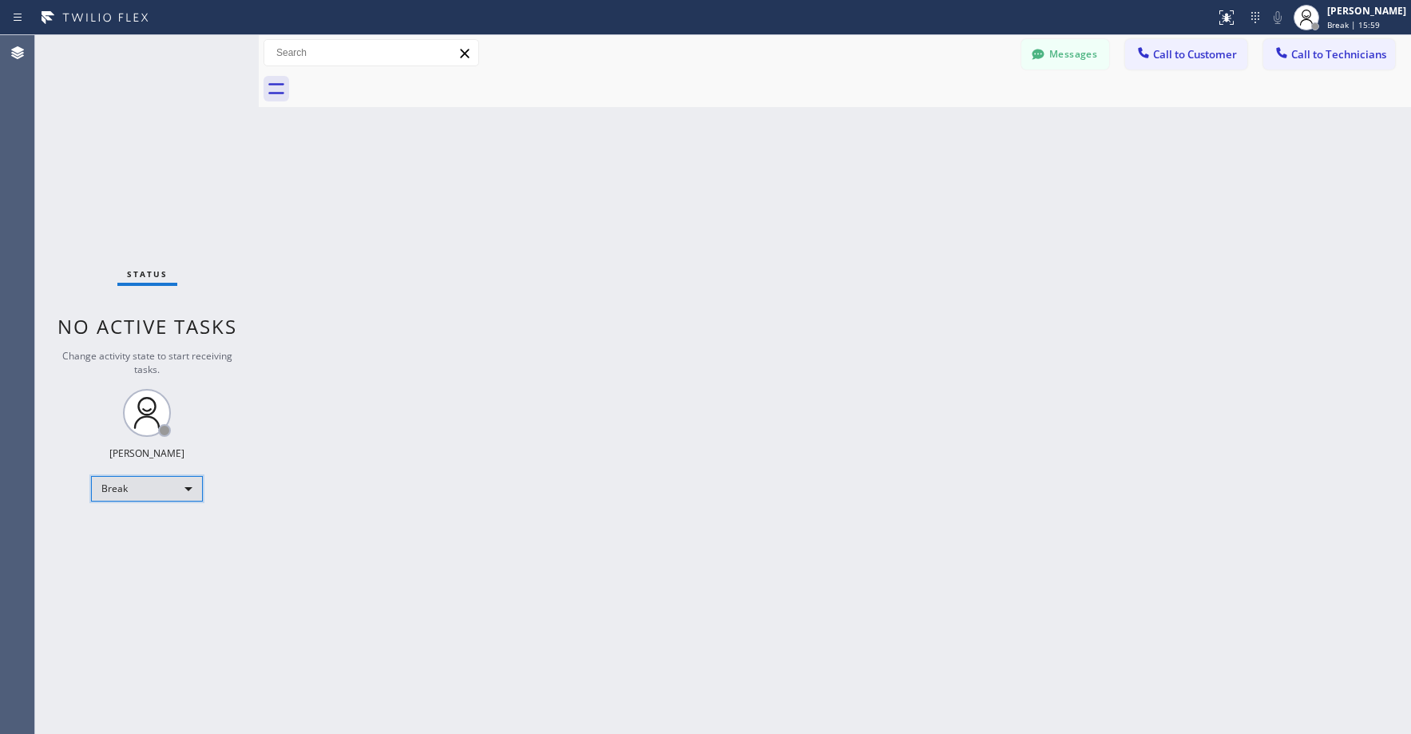
click at [129, 491] on div "Break" at bounding box center [147, 489] width 112 height 26
click at [129, 542] on li "Unavailable" at bounding box center [146, 551] width 109 height 19
drag, startPoint x: 112, startPoint y: 137, endPoint x: 101, endPoint y: 403, distance: 267.0
click at [113, 149] on div "Status No active tasks Change activity state to start receiving tasks. Axel Men…" at bounding box center [147, 384] width 224 height 699
drag, startPoint x: 122, startPoint y: 124, endPoint x: 138, endPoint y: 454, distance: 330.3
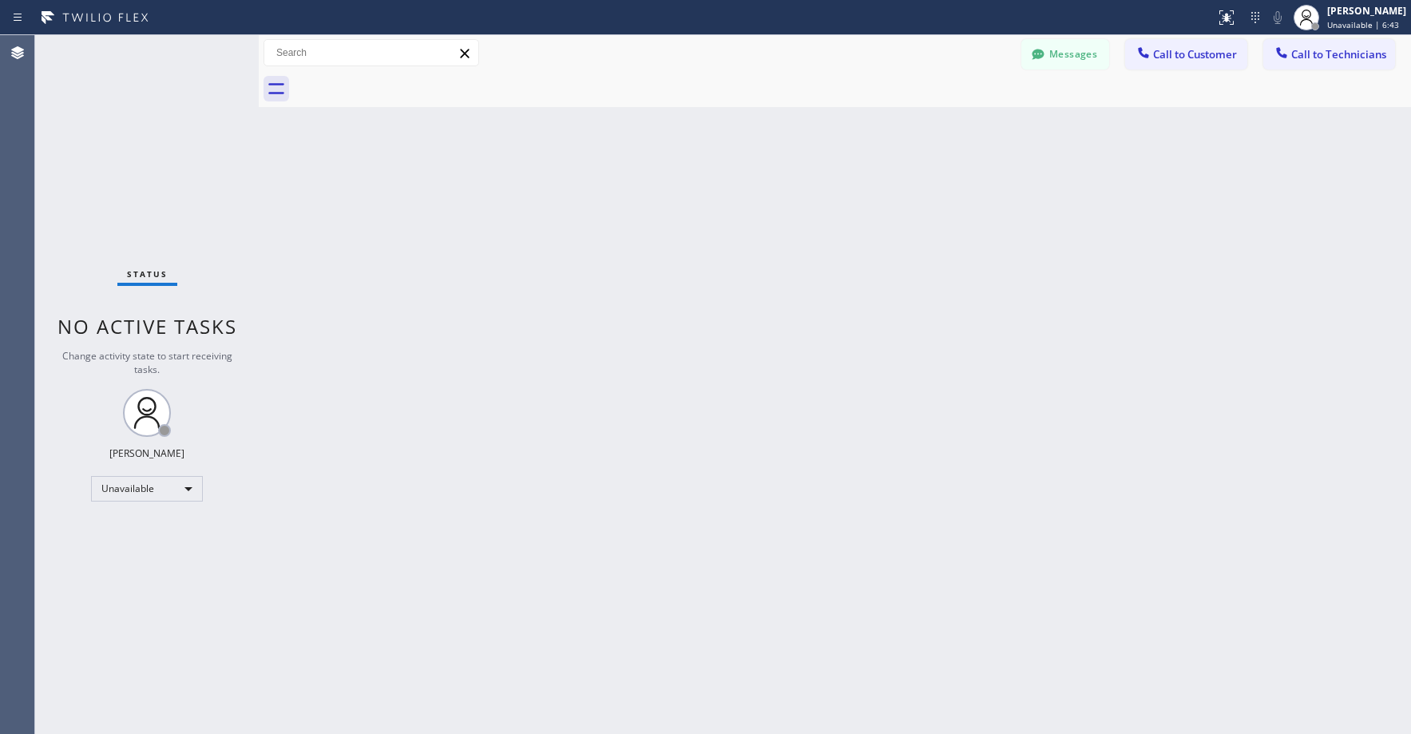
click at [122, 125] on div "Status No active tasks Change activity state to start receiving tasks. Axel Men…" at bounding box center [147, 384] width 224 height 699
drag, startPoint x: 124, startPoint y: 195, endPoint x: 165, endPoint y: 472, distance: 280.3
click at [127, 203] on div "Status No active tasks Change activity state to start receiving tasks. Axel Men…" at bounding box center [147, 384] width 224 height 699
drag, startPoint x: 135, startPoint y: 151, endPoint x: 129, endPoint y: 229, distance: 78.5
click at [134, 164] on div "Status No active tasks Change activity state to start receiving tasks. Axel Men…" at bounding box center [147, 384] width 224 height 699
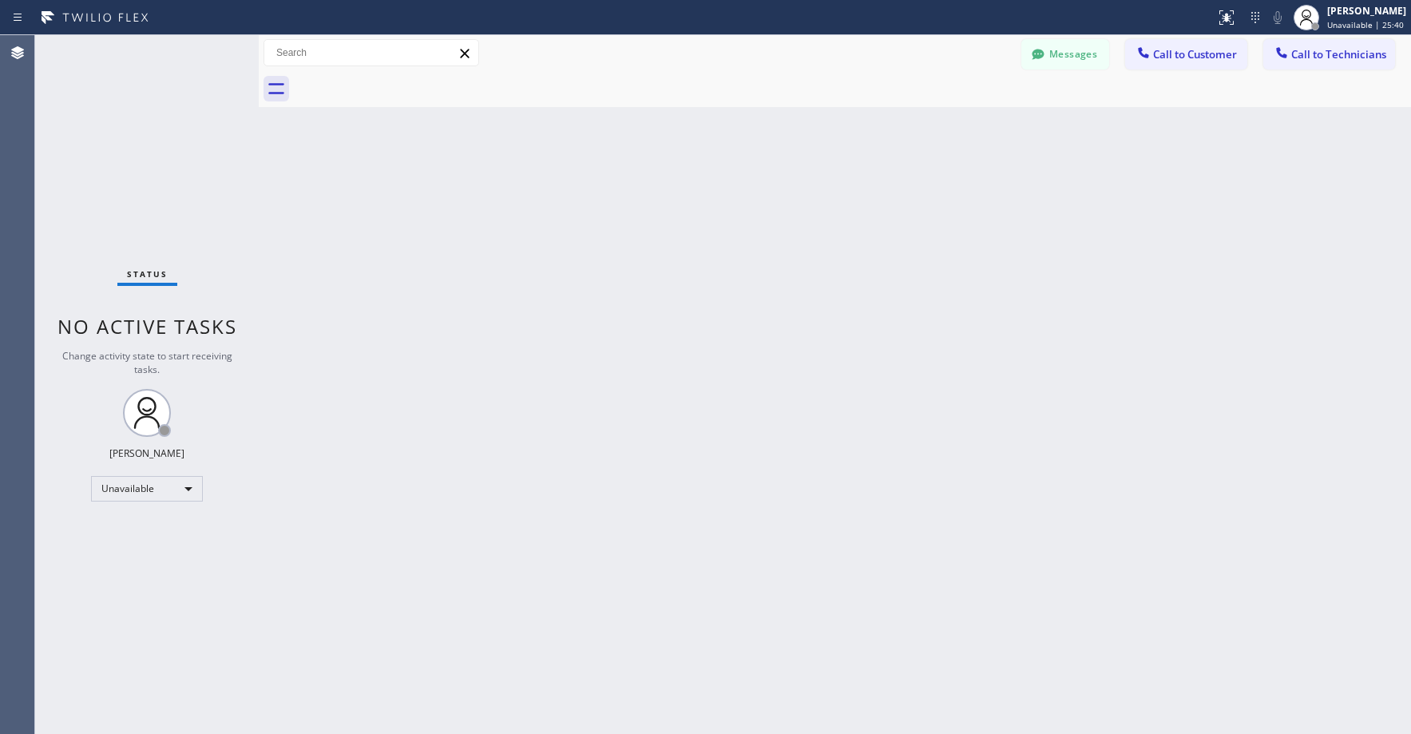
click at [165, 145] on div "Status No active tasks Change activity state to start receiving tasks. Axel Men…" at bounding box center [147, 384] width 224 height 699
click at [141, 121] on div "Status No active tasks Change activity state to start receiving tasks. Axel Men…" at bounding box center [147, 384] width 224 height 699
click at [113, 81] on div "Status No active tasks Change activity state to start receiving tasks. Axel Men…" at bounding box center [147, 384] width 224 height 699
drag, startPoint x: 132, startPoint y: 130, endPoint x: 141, endPoint y: 212, distance: 82.8
click at [133, 133] on div "Status No active tasks Change activity state to start receiving tasks. Axel Men…" at bounding box center [147, 384] width 224 height 699
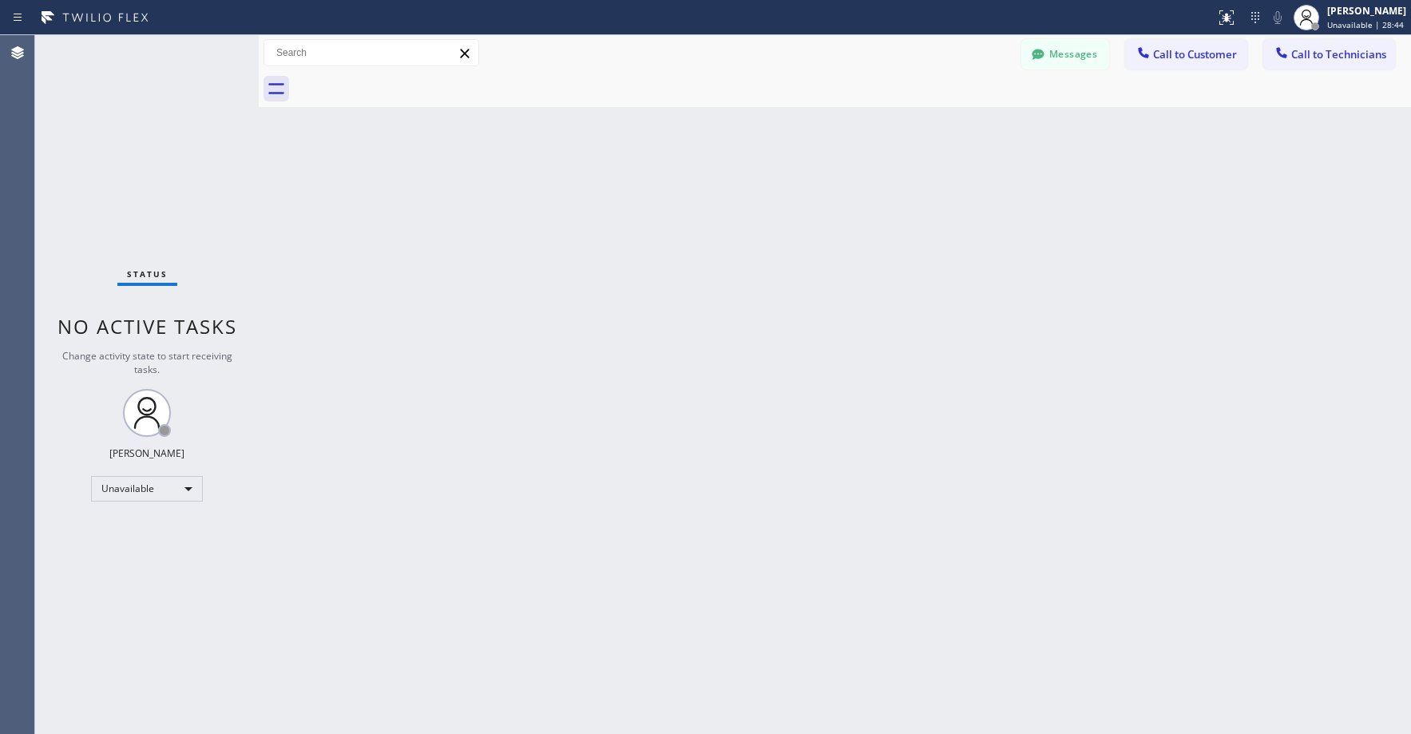
click at [154, 209] on div "Status No active tasks Change activity state to start receiving tasks. Axel Men…" at bounding box center [147, 384] width 224 height 699
click at [136, 177] on div "Status No active tasks Change activity state to start receiving tasks. Axel Men…" at bounding box center [147, 384] width 224 height 699
click at [141, 129] on div "Status No active tasks Change activity state to start receiving tasks. Axel Men…" at bounding box center [147, 384] width 224 height 699
click at [155, 216] on div "Status No active tasks Change activity state to start receiving tasks. Axel Men…" at bounding box center [147, 384] width 224 height 699
click at [110, 169] on div "Status No active tasks Change activity state to start receiving tasks. Axel Men…" at bounding box center [147, 384] width 224 height 699
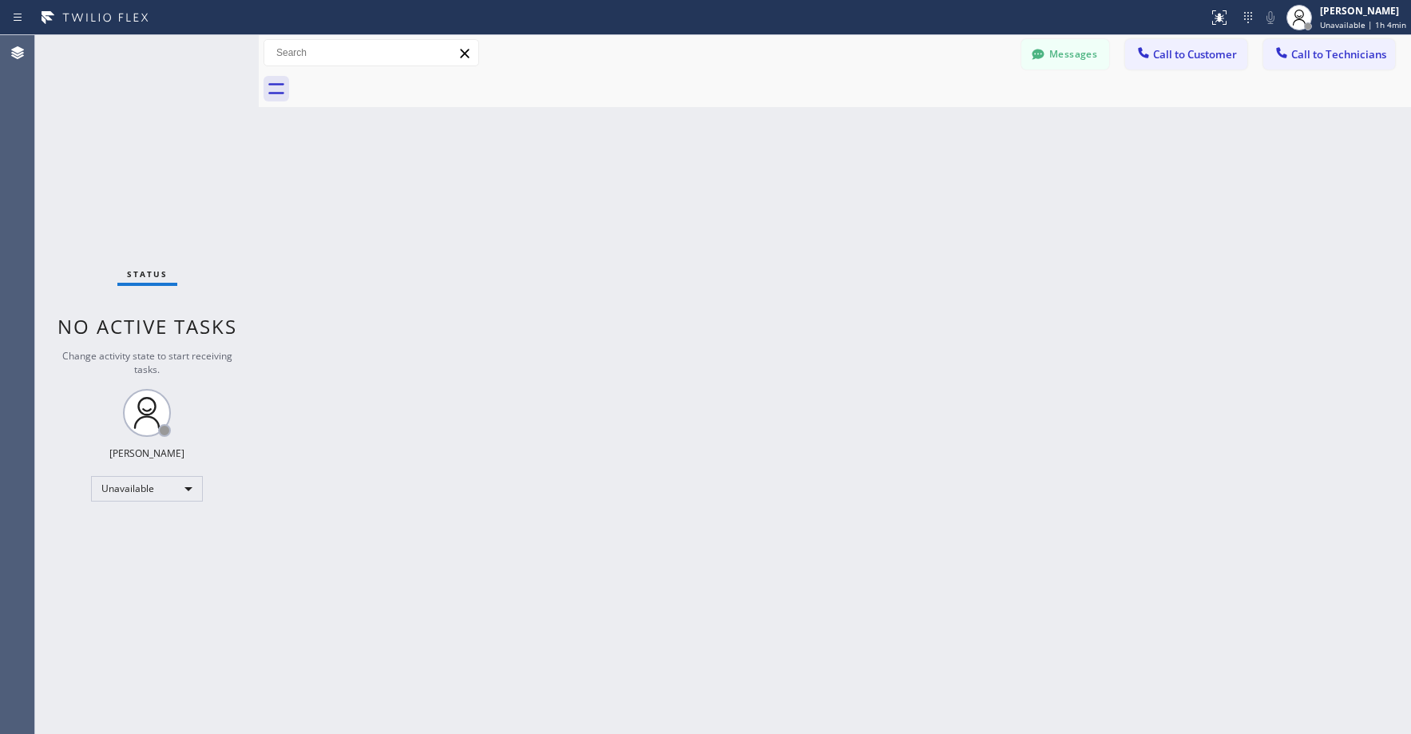
drag, startPoint x: 152, startPoint y: 117, endPoint x: 262, endPoint y: 98, distance: 111.9
click at [154, 118] on div "Status No active tasks Change activity state to start receiving tasks. Axel Men…" at bounding box center [147, 384] width 224 height 699
click at [138, 99] on div "Status No active tasks Change activity state to start receiving tasks. Axel Men…" at bounding box center [147, 384] width 224 height 699
drag, startPoint x: 116, startPoint y: 113, endPoint x: 725, endPoint y: 74, distance: 610.7
click at [133, 113] on div "Status No active tasks Change activity state to start receiving tasks. Axel Men…" at bounding box center [147, 384] width 224 height 699
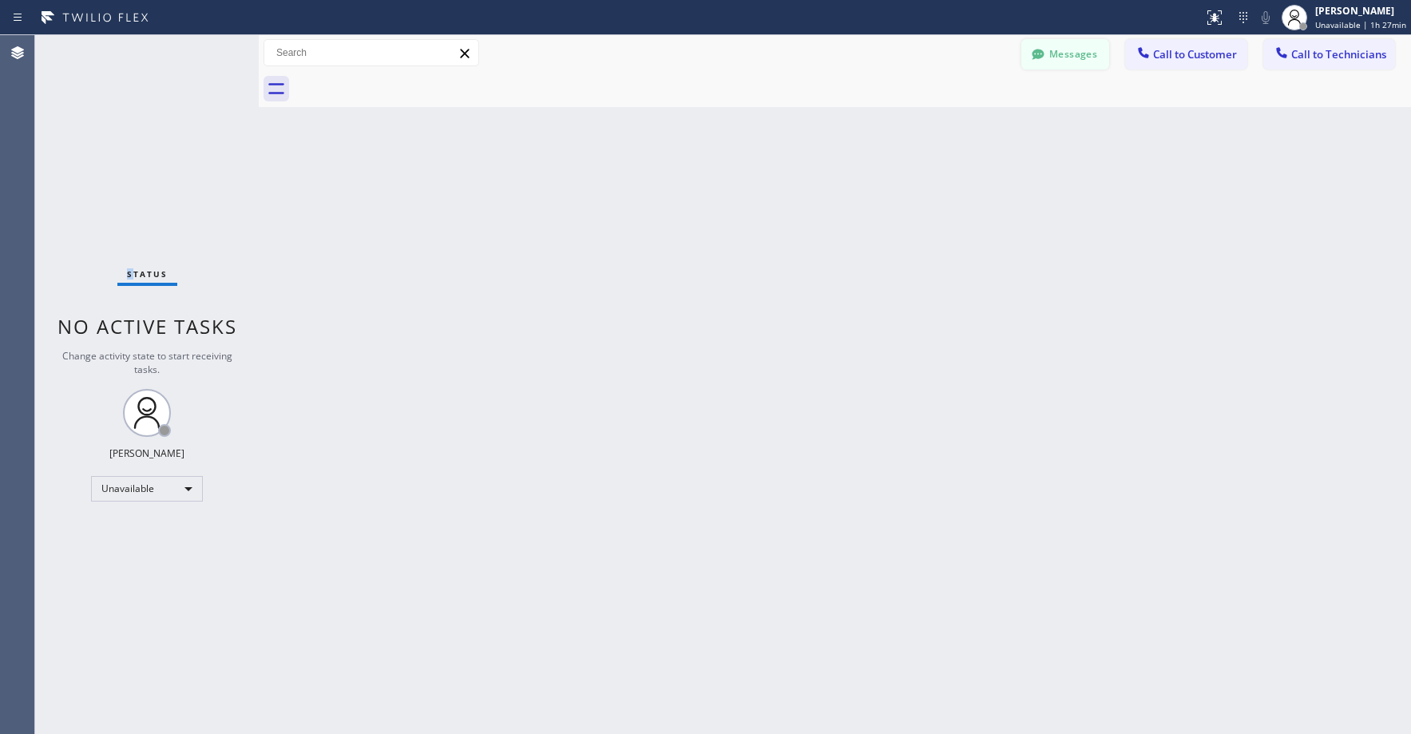
click at [1053, 44] on button "Messages" at bounding box center [1066, 54] width 88 height 30
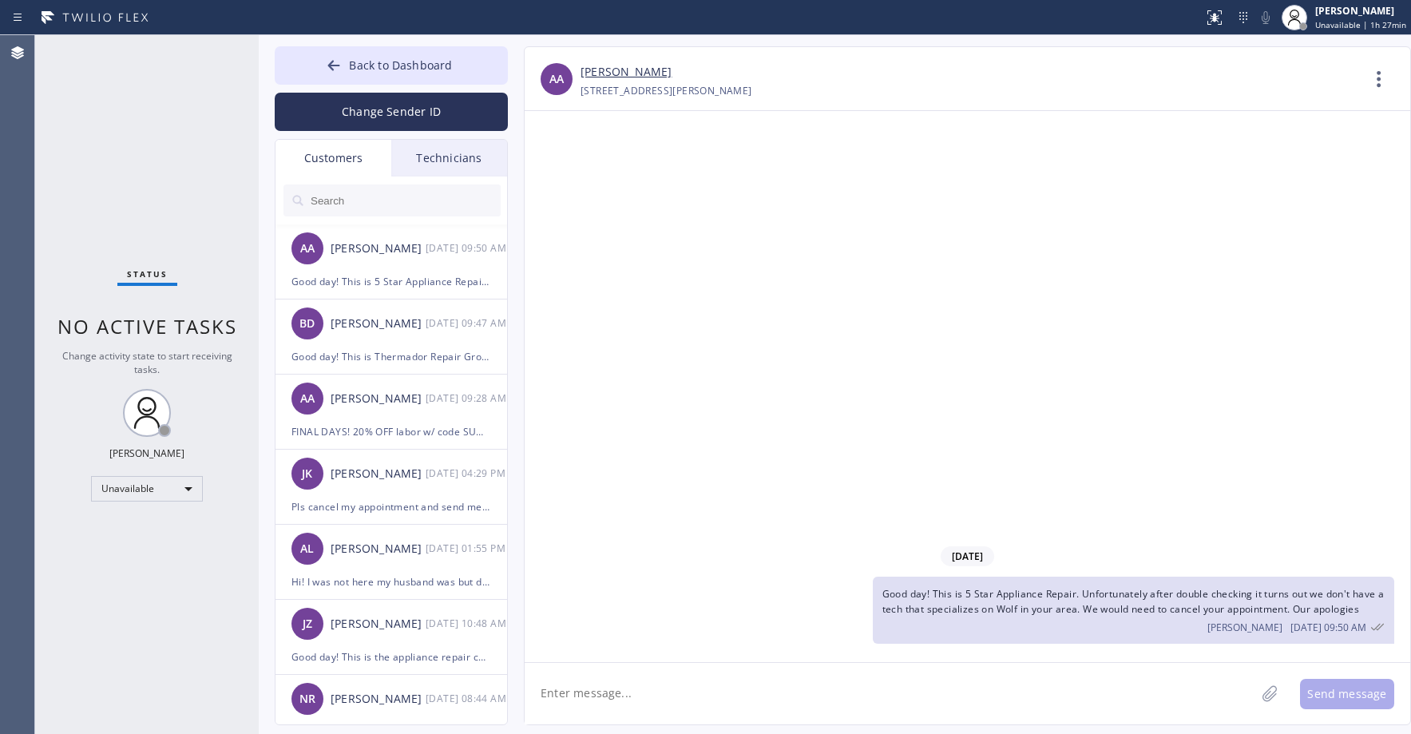
click at [332, 161] on div "Customers" at bounding box center [334, 158] width 116 height 37
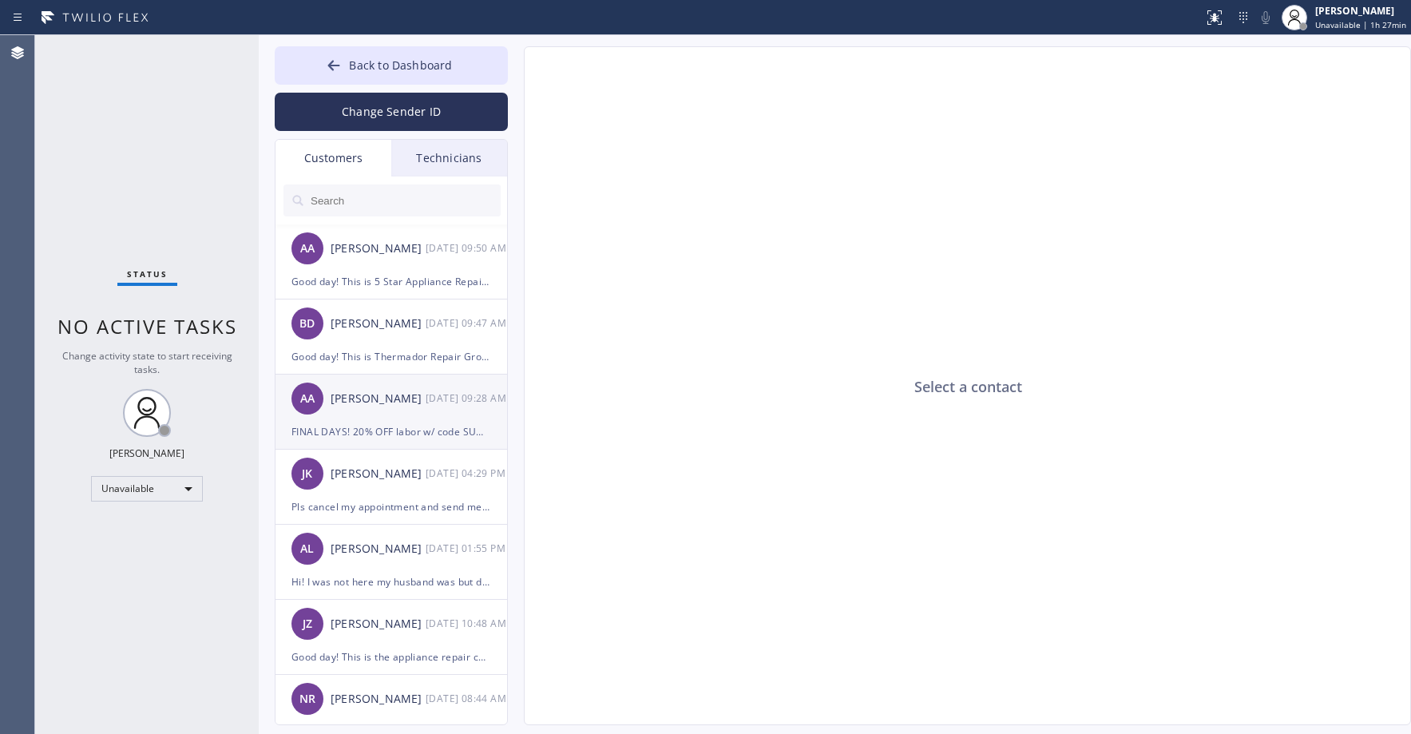
click at [418, 422] on div "AA Adam Arseneault 09/05 09:28 AM" at bounding box center [392, 399] width 233 height 48
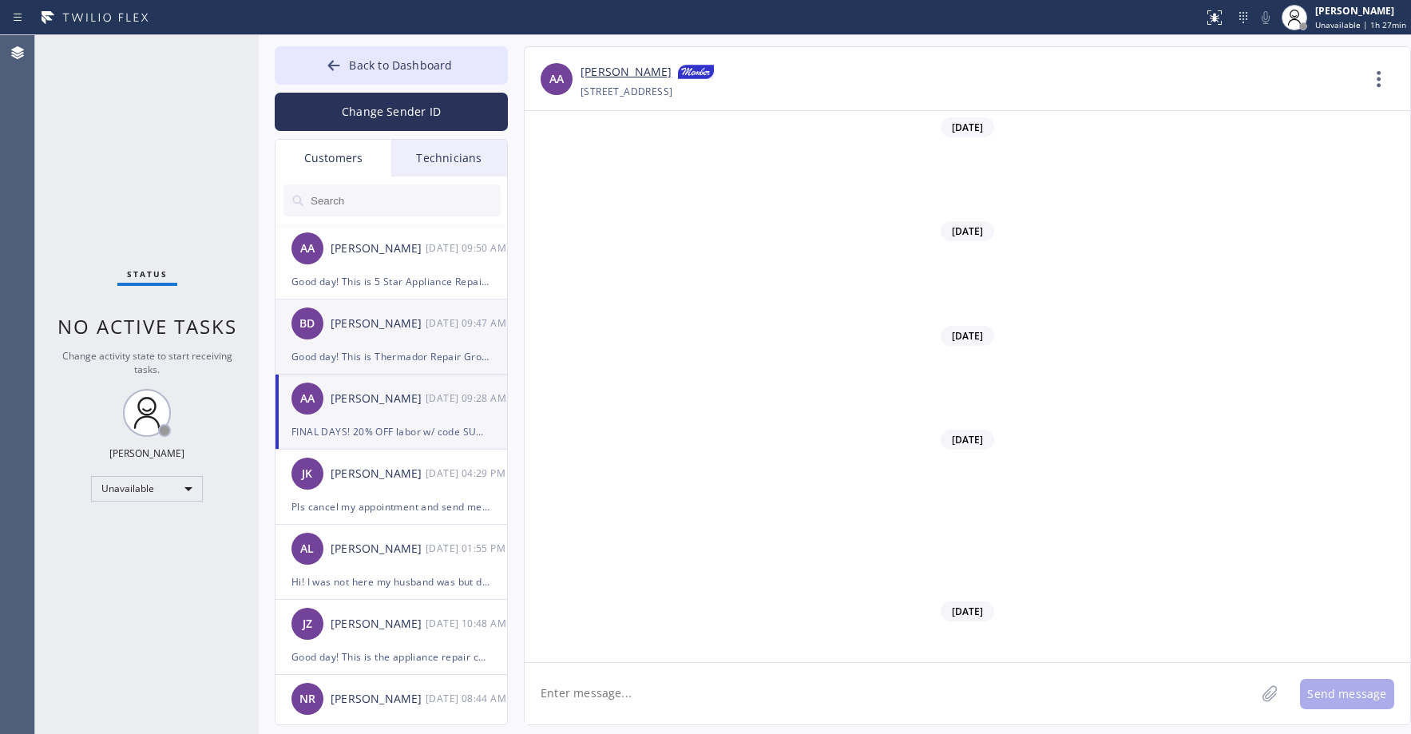
scroll to position [11795, 0]
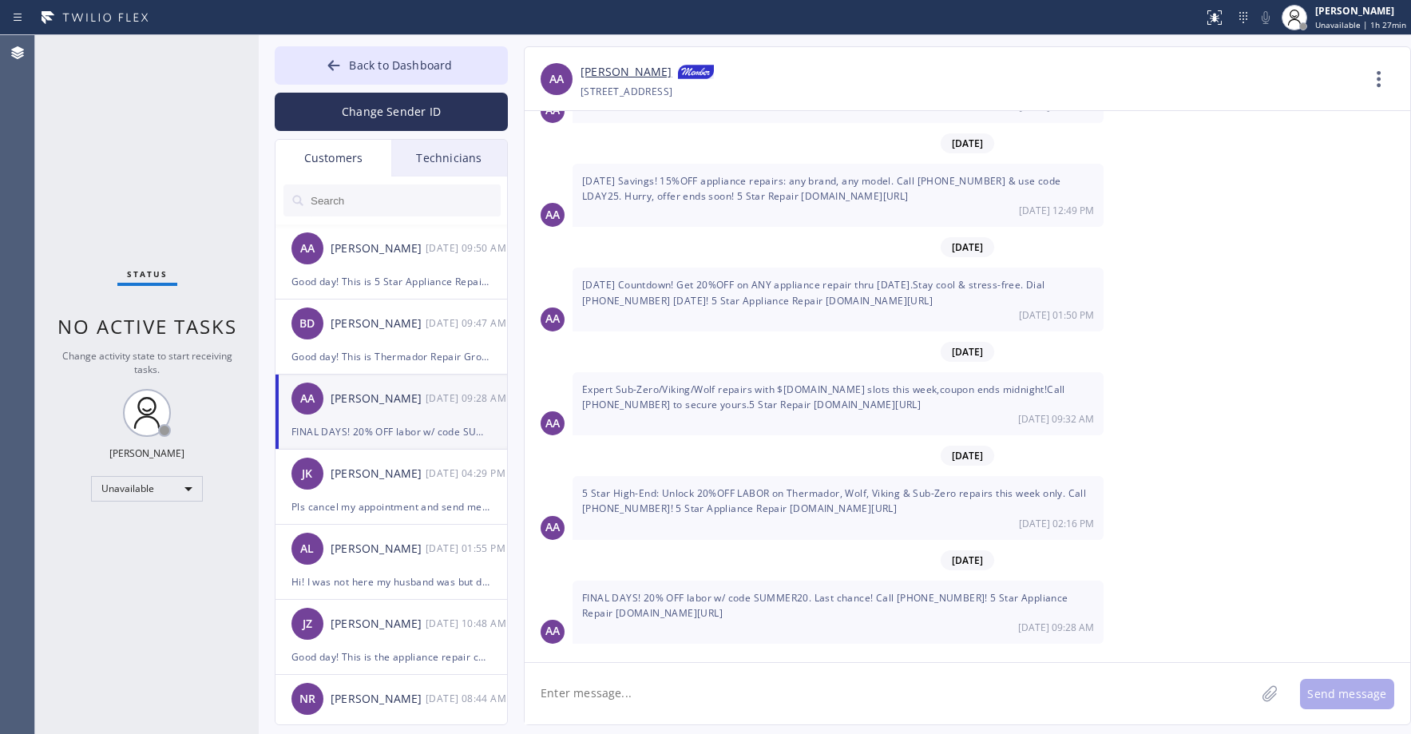
click at [113, 154] on div "Status No active tasks Change activity state to start receiving tasks. Axel Men…" at bounding box center [147, 384] width 224 height 699
click at [383, 75] on button "Back to Dashboard" at bounding box center [391, 65] width 233 height 38
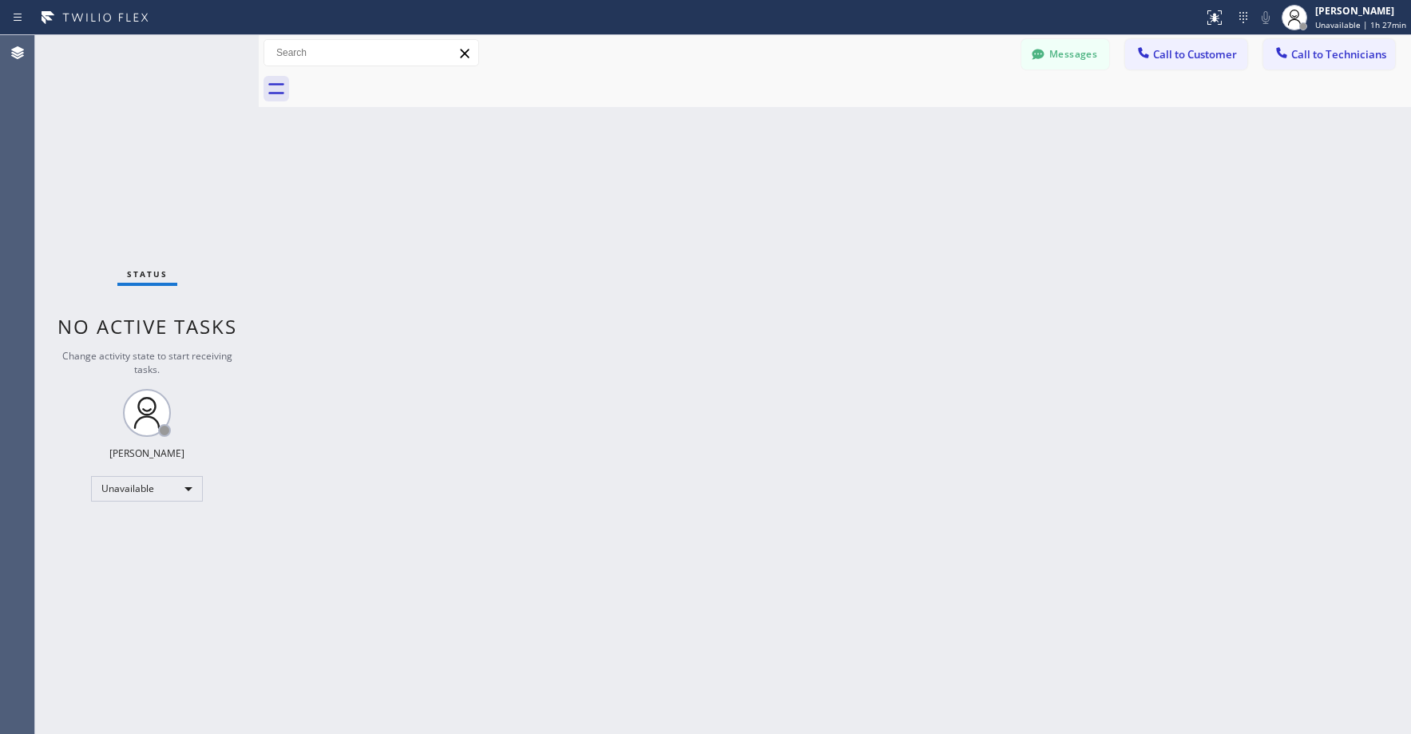
click at [159, 206] on div "Status No active tasks Change activity state to start receiving tasks. Axel Men…" at bounding box center [147, 384] width 224 height 699
drag, startPoint x: 158, startPoint y: 114, endPoint x: 804, endPoint y: 122, distance: 646.3
click at [161, 114] on div "Status No active tasks Change activity state to start receiving tasks. Axel Men…" at bounding box center [147, 384] width 224 height 699
click at [1308, 54] on span "Call to Technicians" at bounding box center [1339, 54] width 95 height 14
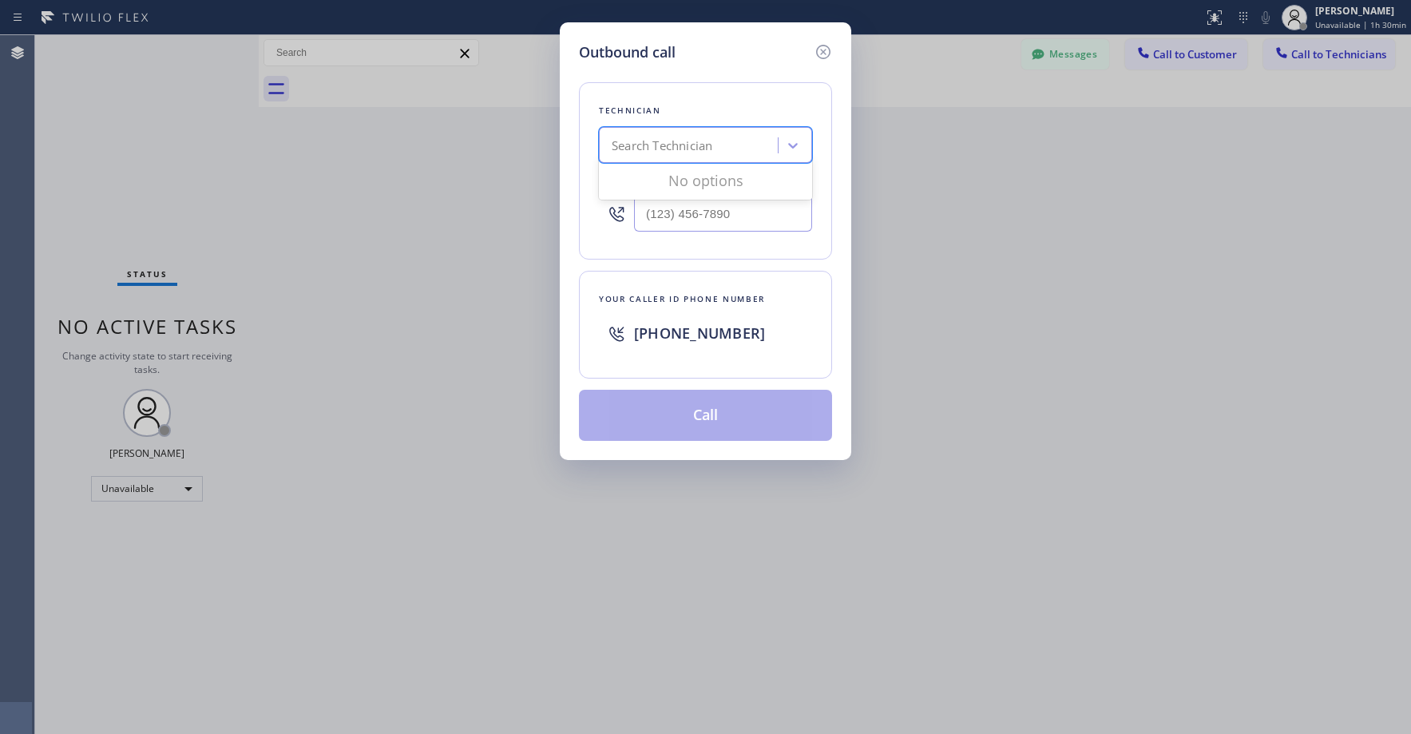
click at [695, 141] on div "Search Technician" at bounding box center [662, 146] width 101 height 18
type input "josh"
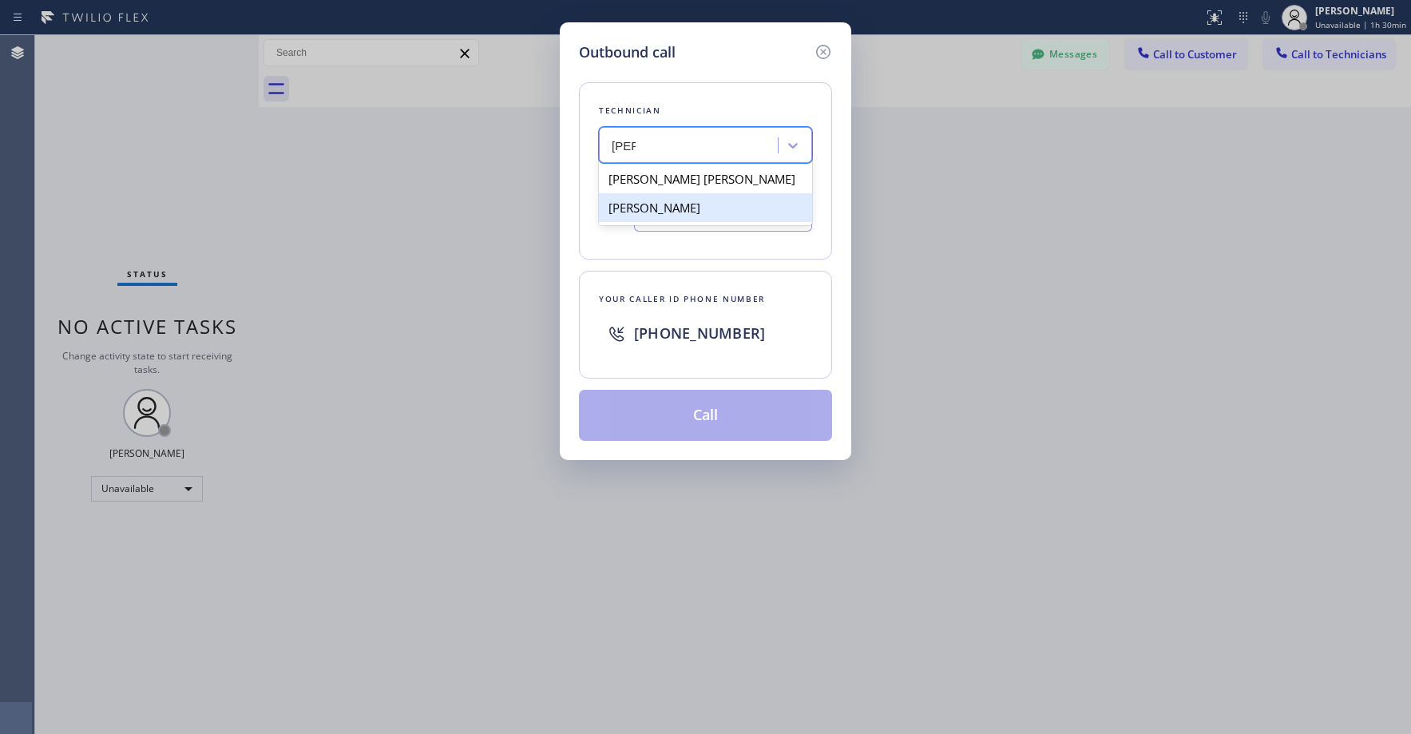
click at [698, 212] on div "Joshua David Giannini" at bounding box center [705, 207] width 213 height 29
type input "(602) 999-1194"
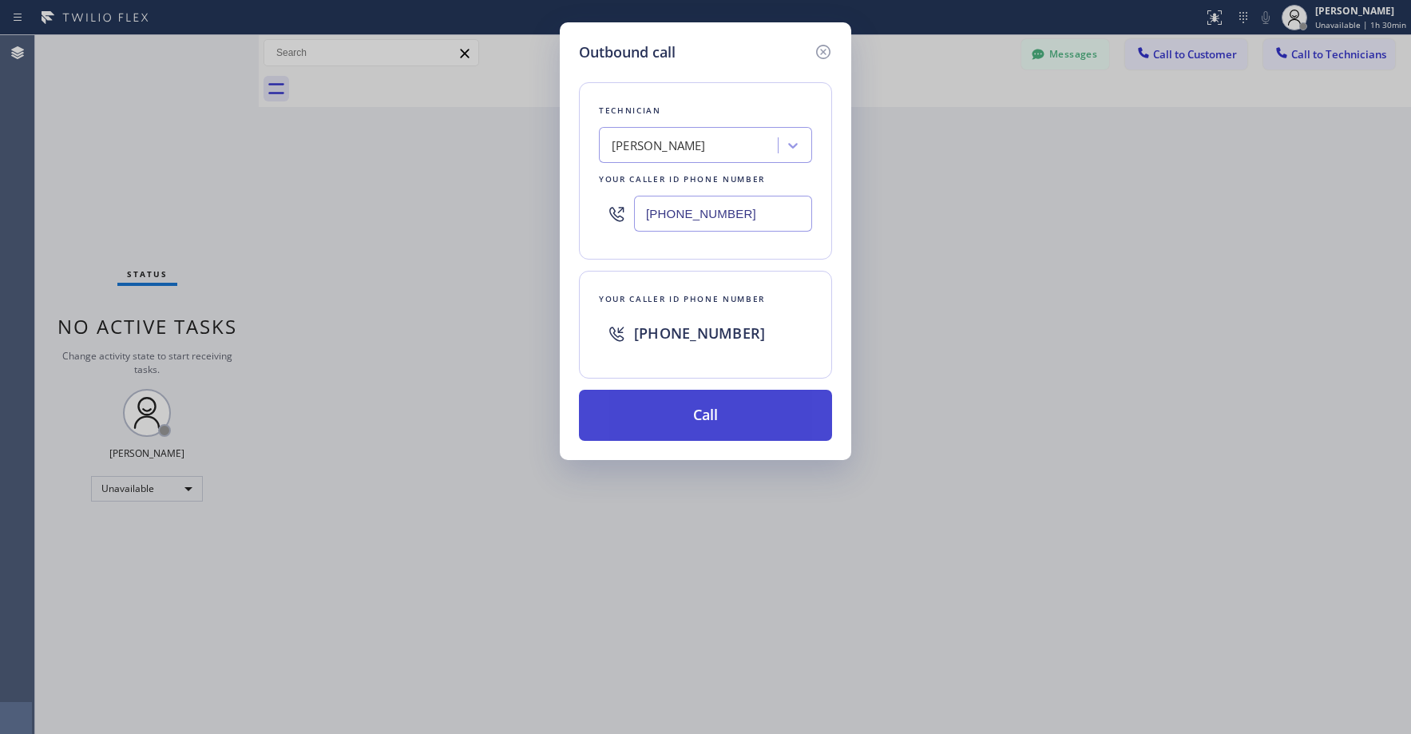
click at [693, 406] on button "Call" at bounding box center [705, 415] width 253 height 51
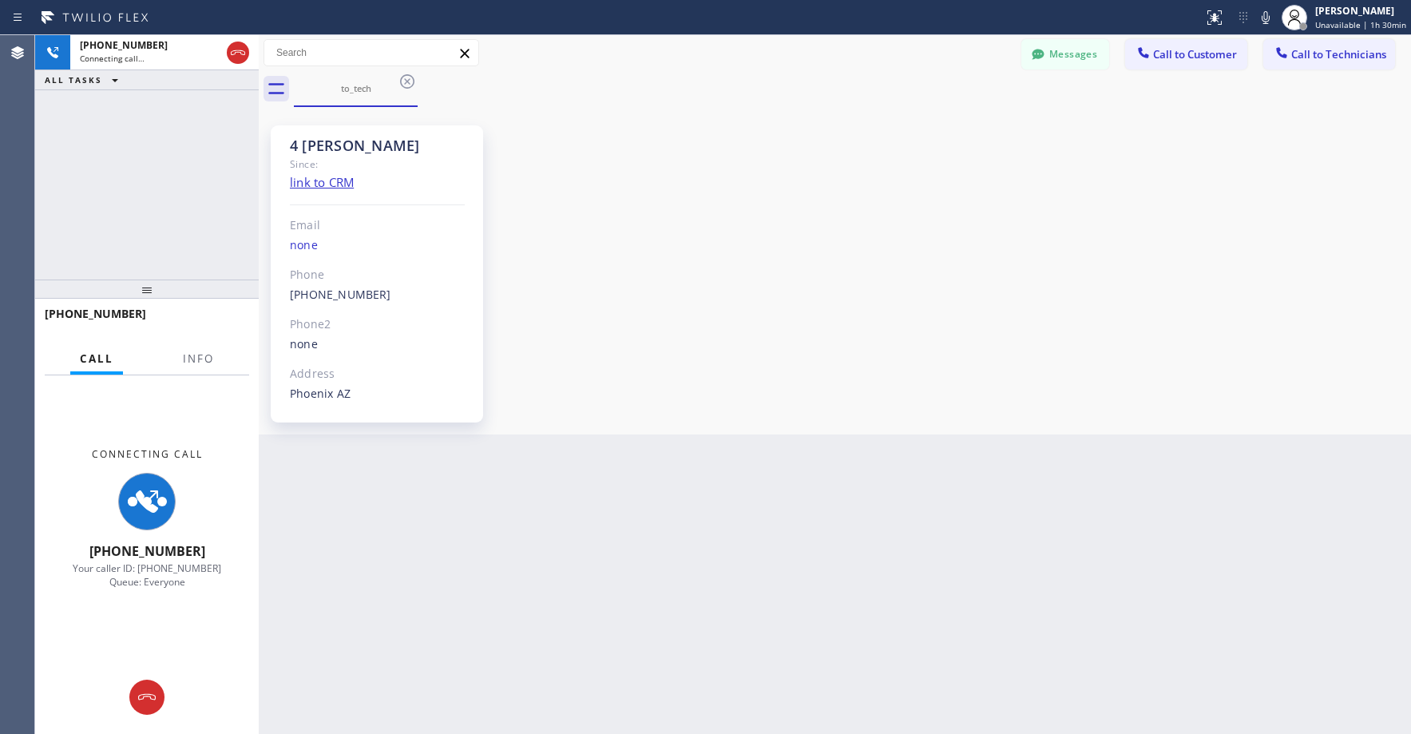
click at [165, 179] on div "+16029991194 Connecting call… ALL TASKS ALL TASKS ACTIVE TASKS TASKS IN WRAP UP" at bounding box center [147, 157] width 224 height 244
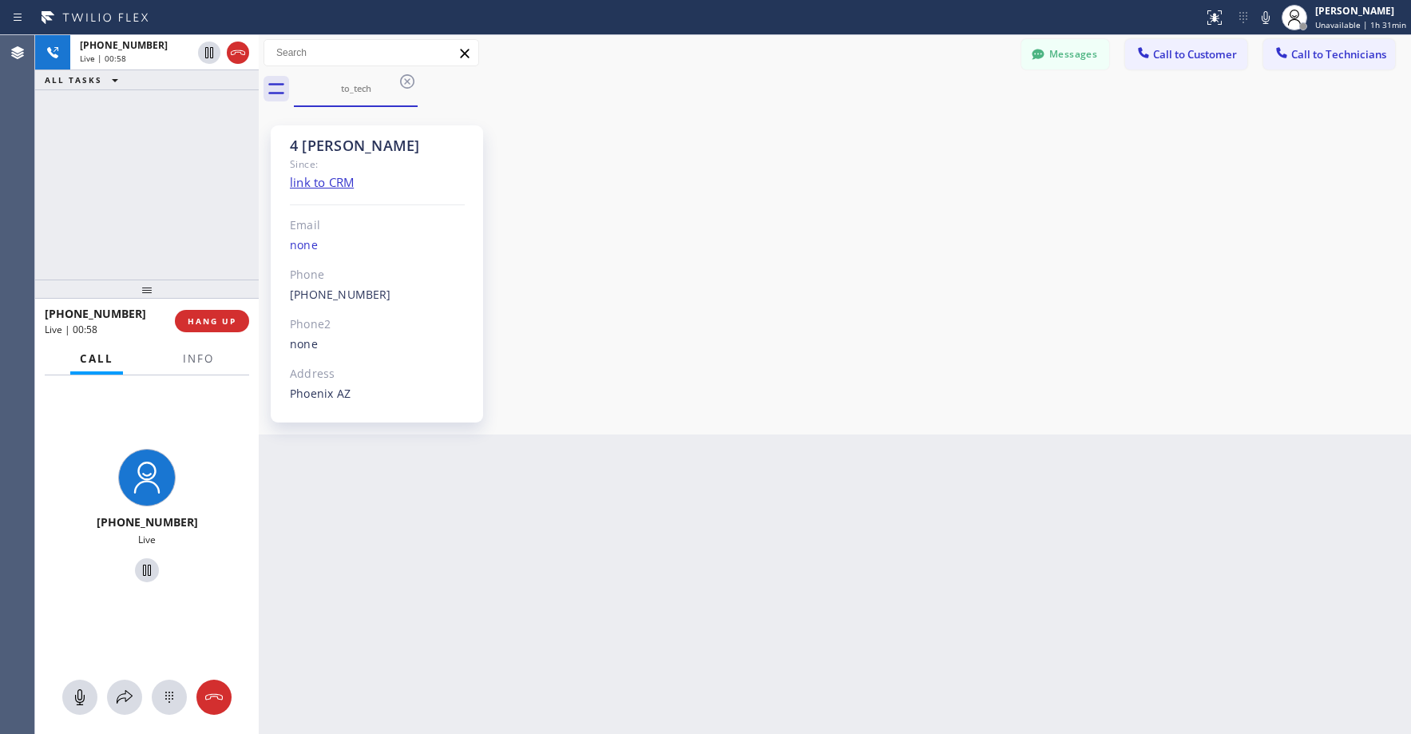
click at [105, 176] on div "+16029991194 Live | 00:58 ALL TASKS ALL TASKS ACTIVE TASKS TASKS IN WRAP UP" at bounding box center [147, 157] width 224 height 244
click at [236, 52] on icon at bounding box center [237, 52] width 19 height 19
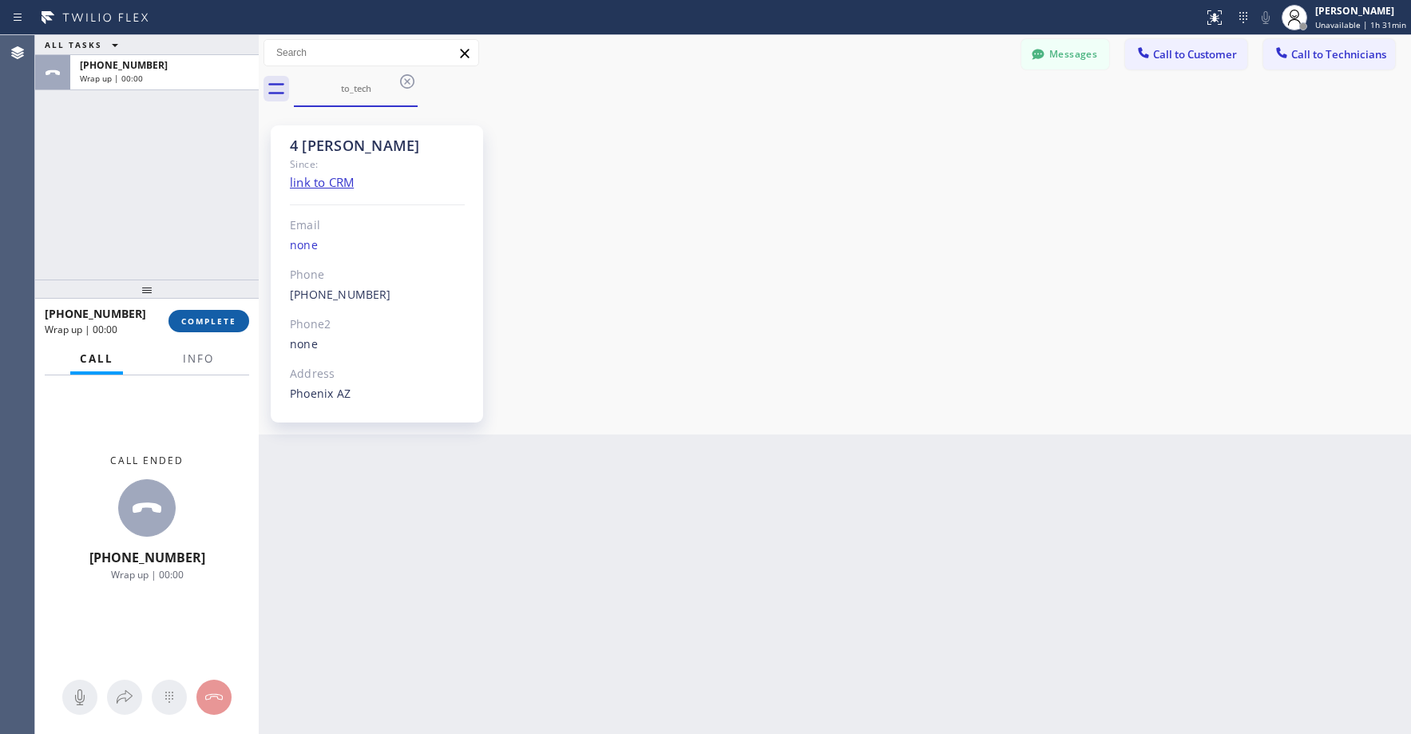
click at [209, 324] on span "COMPLETE" at bounding box center [208, 321] width 55 height 11
click at [217, 317] on span "COMPLETE" at bounding box center [208, 321] width 55 height 11
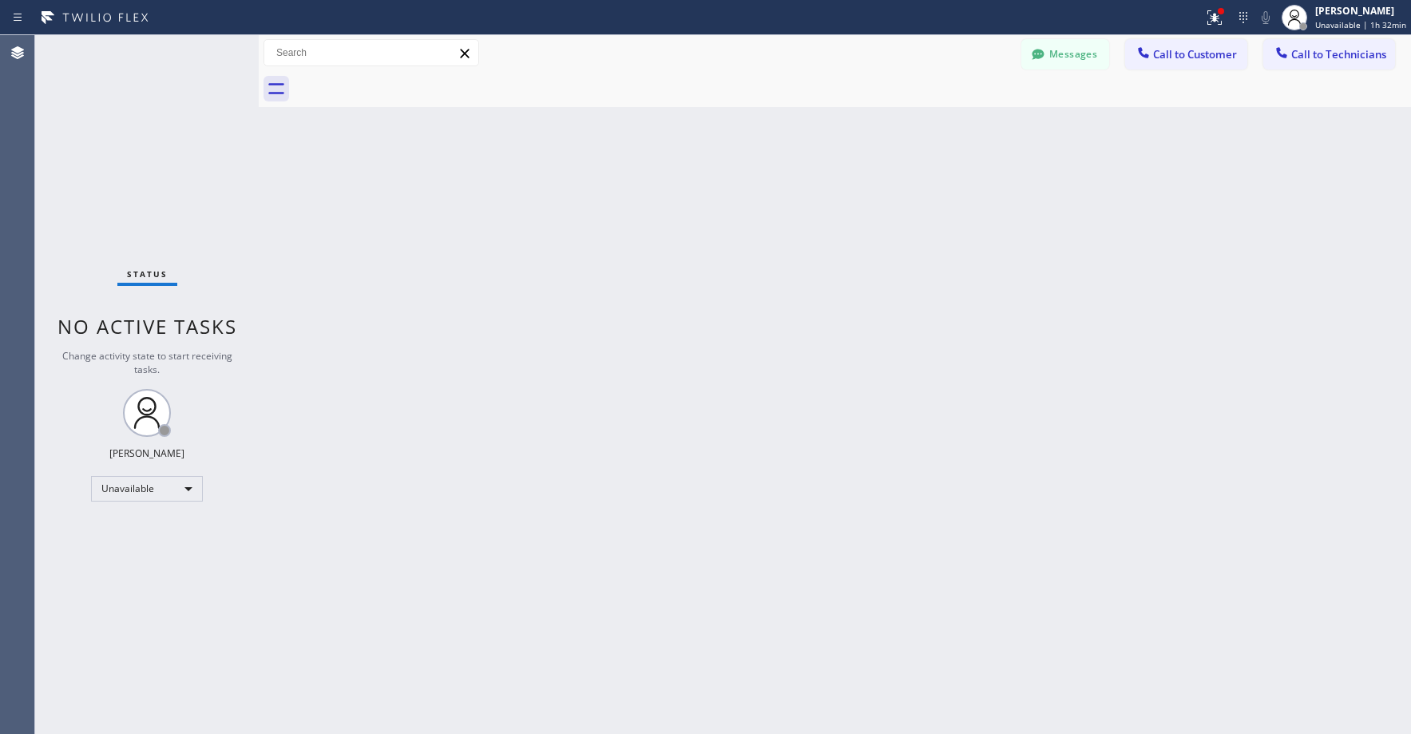
drag, startPoint x: 145, startPoint y: 147, endPoint x: 216, endPoint y: 115, distance: 77.9
click at [145, 148] on div "Status No active tasks Change activity state to start receiving tasks. Axel Men…" at bounding box center [147, 384] width 224 height 699
click at [157, 145] on div "Status No active tasks Change activity state to start receiving tasks. Axel Men…" at bounding box center [147, 384] width 224 height 699
click at [147, 483] on div "Unavailable" at bounding box center [147, 489] width 112 height 26
click at [145, 568] on li "Break" at bounding box center [146, 571] width 109 height 19
